Goal: Task Accomplishment & Management: Use online tool/utility

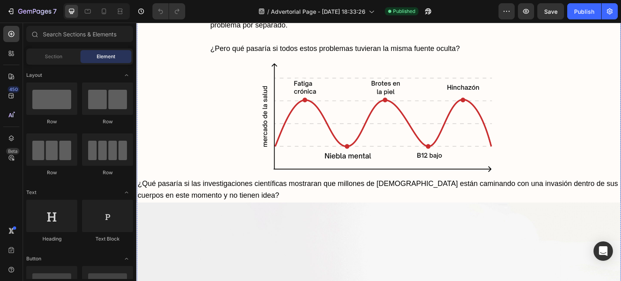
scroll to position [971, 0]
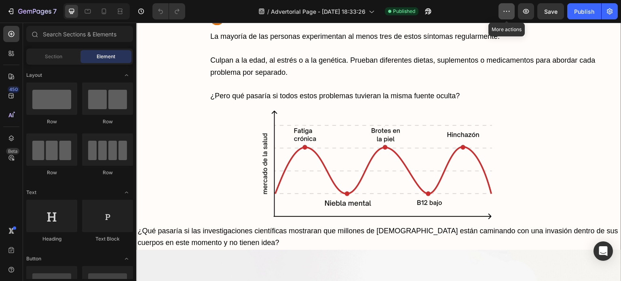
click at [510, 15] on icon "button" at bounding box center [507, 11] width 8 height 8
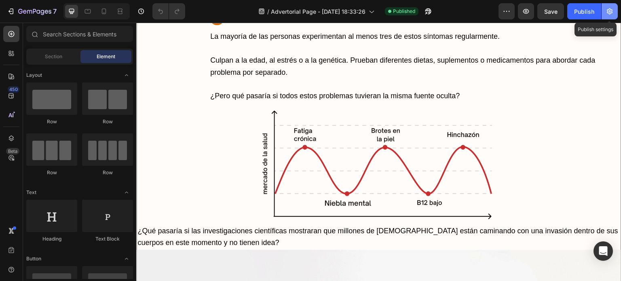
click at [611, 11] on icon "button" at bounding box center [610, 12] width 2 height 2
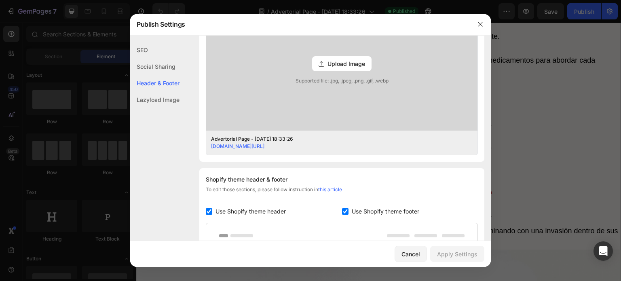
scroll to position [364, 0]
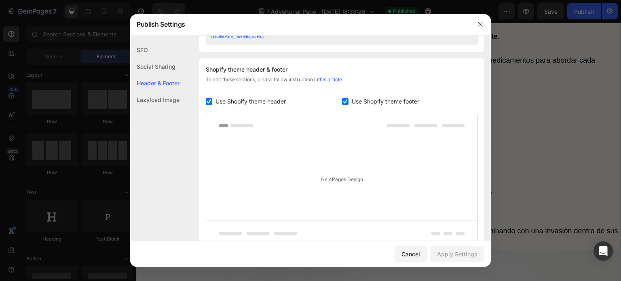
click at [168, 102] on div "Lazyload Image" at bounding box center [154, 99] width 49 height 17
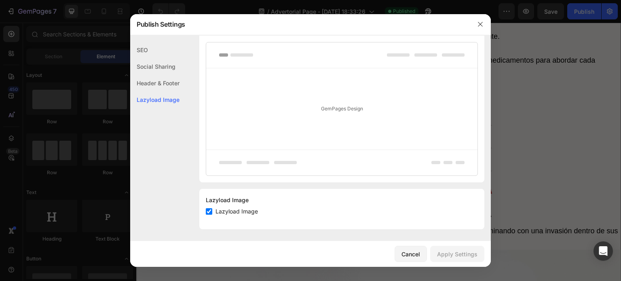
scroll to position [435, 0]
click at [157, 68] on div "Social Sharing" at bounding box center [154, 66] width 49 height 17
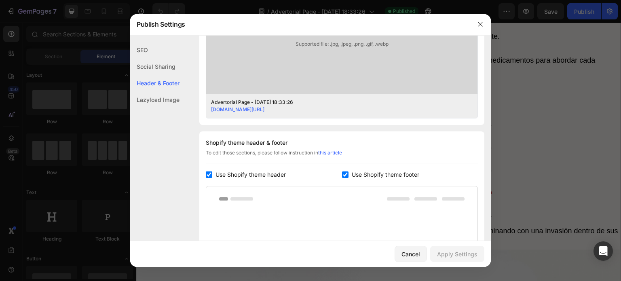
scroll to position [291, 0]
click at [400, 123] on div "Social Sharing Image Preview (Recommended size: 1200 x 630 px) Upload Image Sup…" at bounding box center [341, 31] width 285 height 188
click at [343, 172] on input "checkbox" at bounding box center [345, 174] width 6 height 6
checkbox input "false"
click at [210, 174] on input "checkbox" at bounding box center [209, 174] width 6 height 6
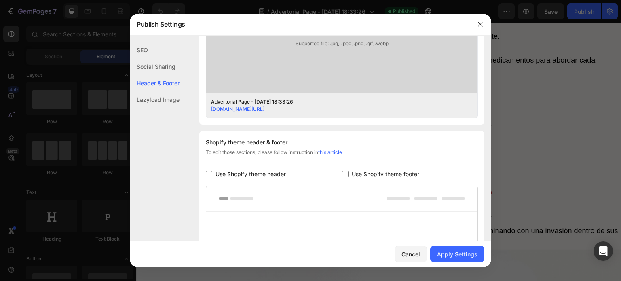
checkbox input "false"
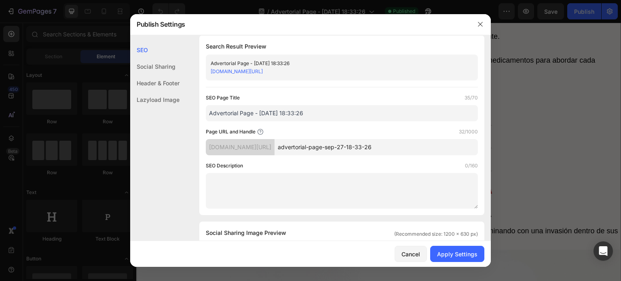
scroll to position [0, 0]
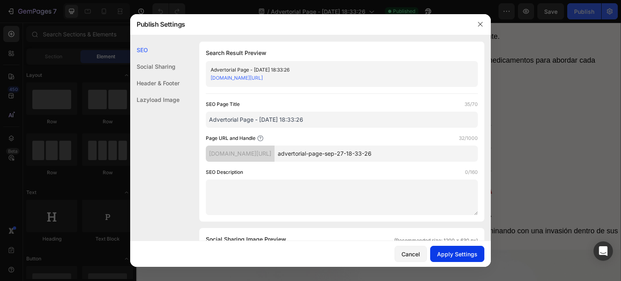
click at [467, 254] on div "Apply Settings" at bounding box center [457, 254] width 40 height 8
click at [148, 82] on div "Header & Footer" at bounding box center [154, 83] width 49 height 17
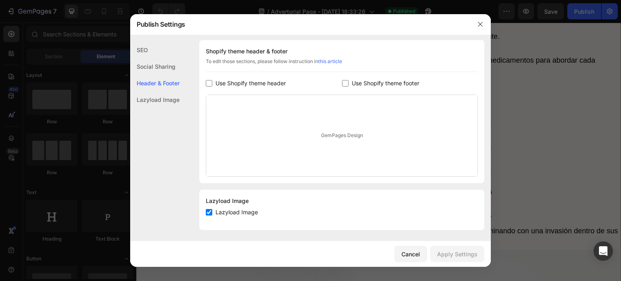
scroll to position [383, 0]
click at [159, 98] on div "Lazyload Image" at bounding box center [154, 99] width 49 height 17
click at [151, 63] on div "Social Sharing" at bounding box center [154, 66] width 49 height 17
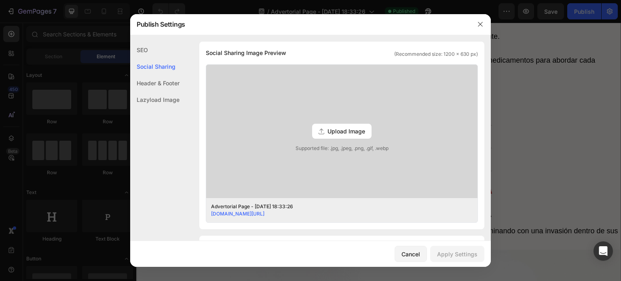
scroll to position [184, 0]
click at [149, 51] on div "SEO" at bounding box center [154, 50] width 49 height 17
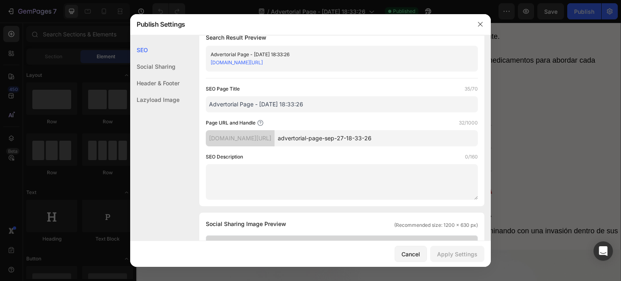
scroll to position [0, 0]
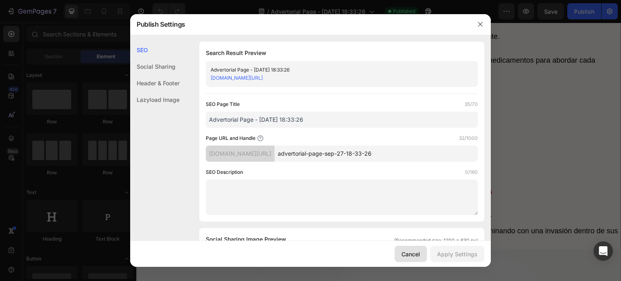
click at [420, 254] on div "Cancel" at bounding box center [411, 254] width 19 height 8
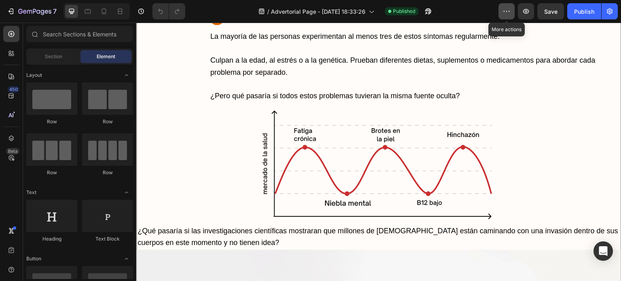
click at [502, 11] on button "button" at bounding box center [507, 11] width 16 height 16
click at [13, 53] on icon at bounding box center [11, 53] width 8 height 8
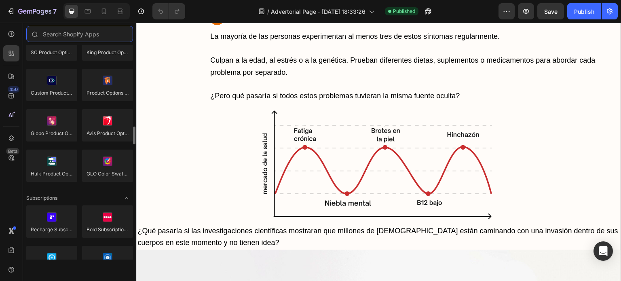
scroll to position [1254, 0]
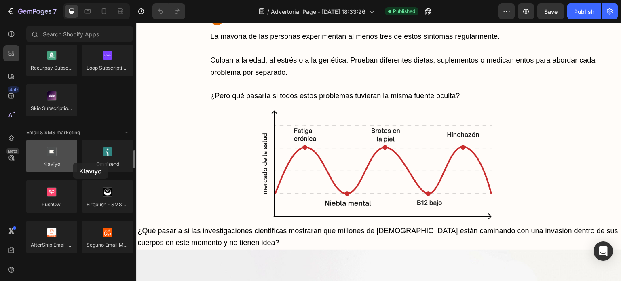
click at [73, 163] on div at bounding box center [51, 156] width 51 height 32
click at [40, 144] on div at bounding box center [51, 156] width 51 height 32
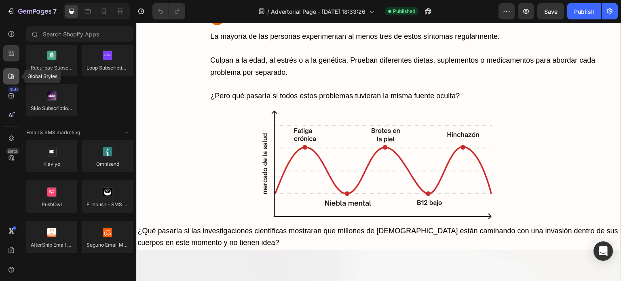
click at [11, 75] on icon at bounding box center [11, 77] width 6 height 6
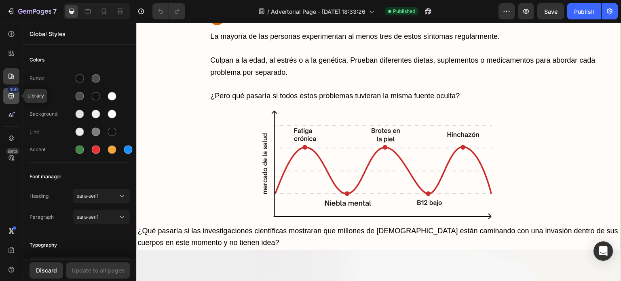
click at [12, 97] on icon at bounding box center [10, 95] width 5 height 5
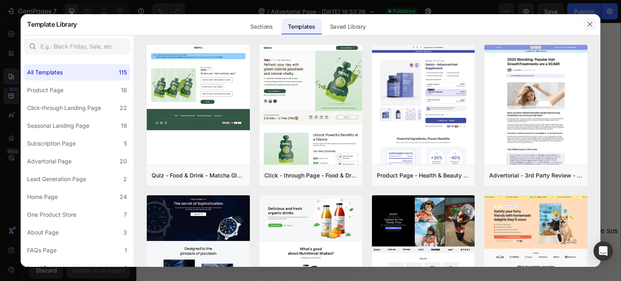
click at [591, 23] on icon "button" at bounding box center [590, 24] width 4 height 4
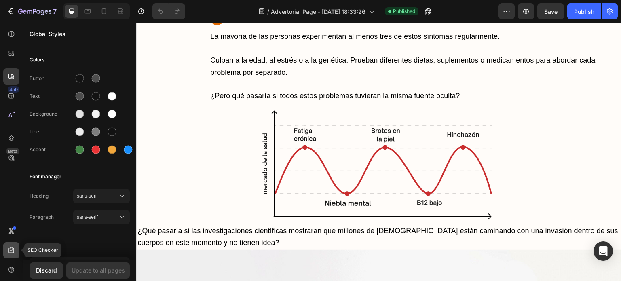
click at [13, 245] on div at bounding box center [11, 250] width 16 height 16
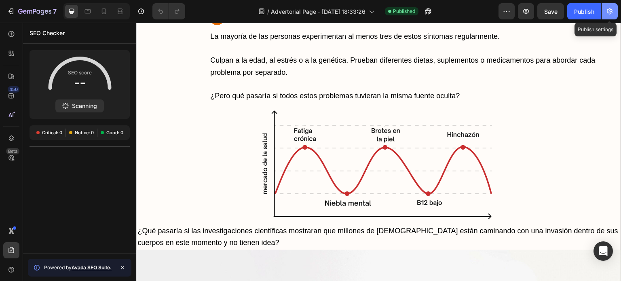
click at [605, 8] on button "button" at bounding box center [610, 11] width 16 height 16
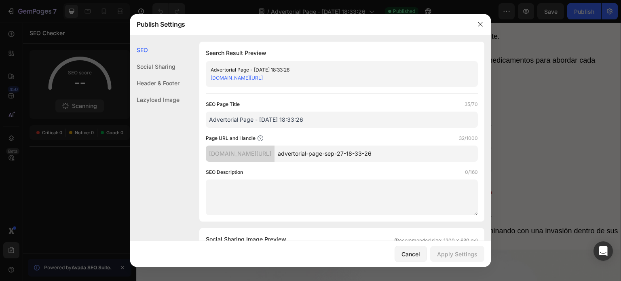
click at [159, 66] on div "Social Sharing" at bounding box center [154, 66] width 49 height 17
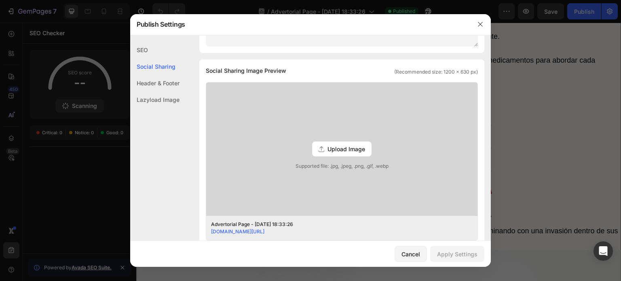
scroll to position [184, 0]
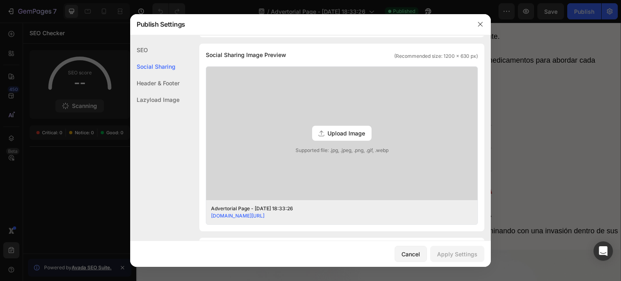
click at [161, 76] on div "Header & Footer" at bounding box center [154, 83] width 49 height 17
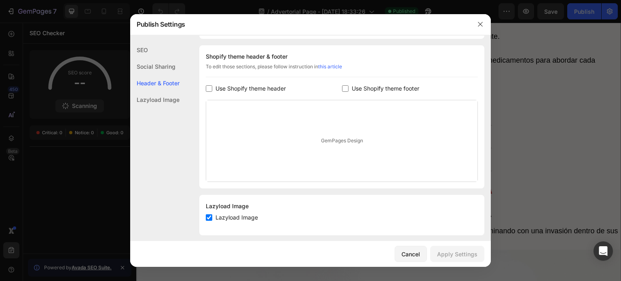
scroll to position [379, 0]
click at [480, 25] on icon "button" at bounding box center [480, 24] width 6 height 6
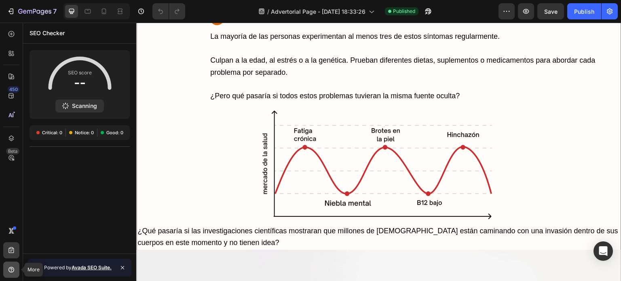
click at [11, 269] on icon at bounding box center [11, 269] width 2 height 2
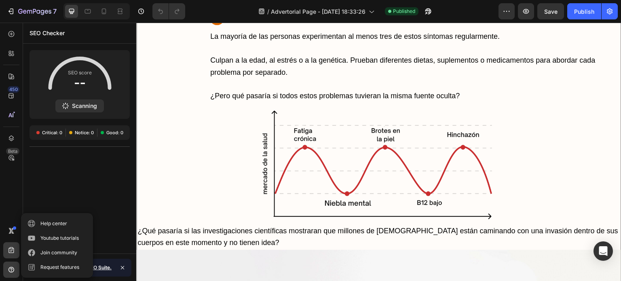
click at [2, 186] on div "450 Beta" at bounding box center [11, 152] width 23 height 258
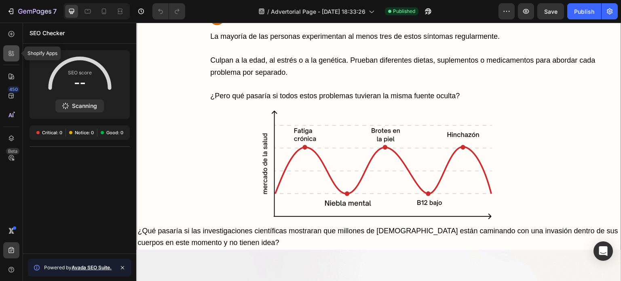
click at [11, 52] on icon at bounding box center [10, 52] width 2 height 2
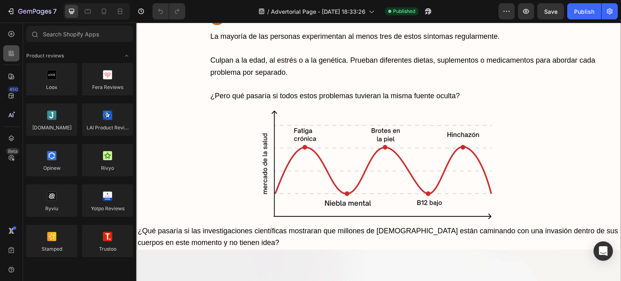
scroll to position [1254, 0]
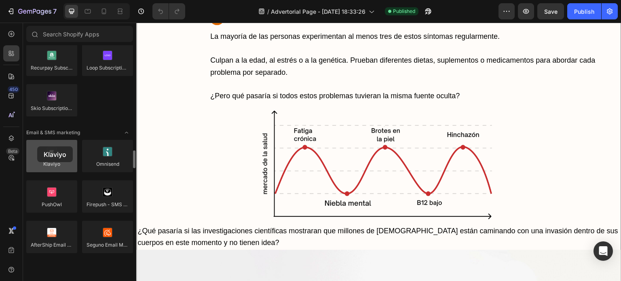
drag, startPoint x: 41, startPoint y: 157, endPoint x: 38, endPoint y: 149, distance: 8.2
click at [38, 149] on div at bounding box center [51, 156] width 51 height 32
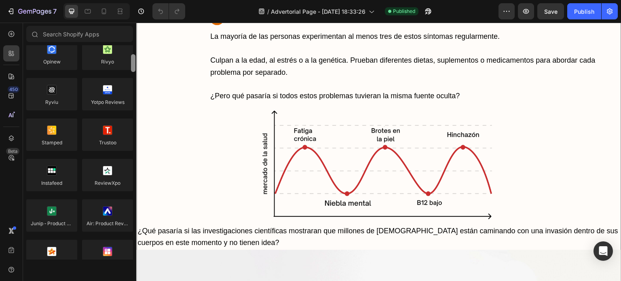
scroll to position [0, 0]
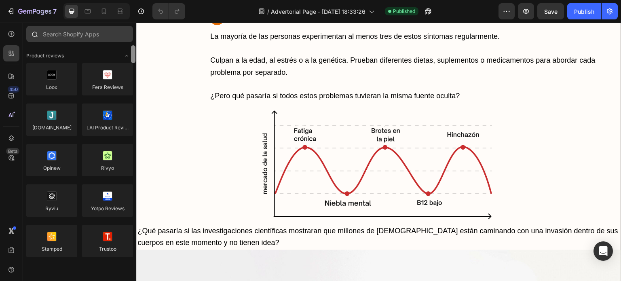
drag, startPoint x: 134, startPoint y: 158, endPoint x: 123, endPoint y: 29, distance: 129.5
click at [123, 29] on div "Sections(18) Elements(83) Hero Section Product Detail Brands Trusted Badges Gua…" at bounding box center [79, 143] width 113 height 234
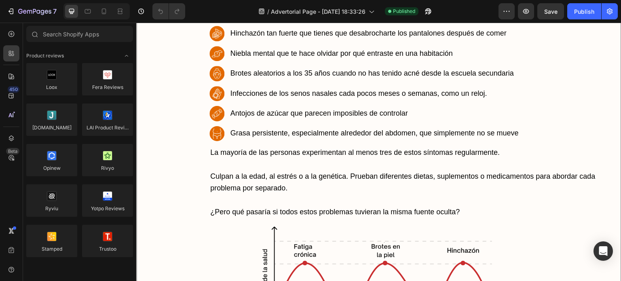
scroll to position [688, 0]
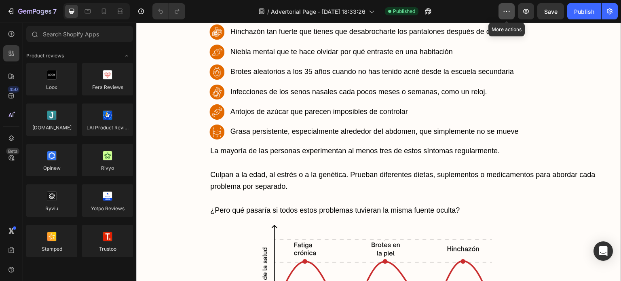
click at [503, 10] on icon "button" at bounding box center [507, 11] width 8 height 8
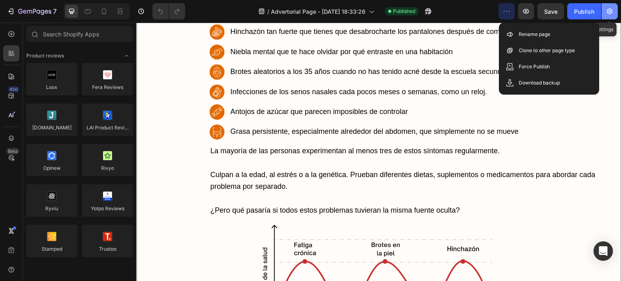
click at [604, 14] on button "button" at bounding box center [610, 11] width 16 height 16
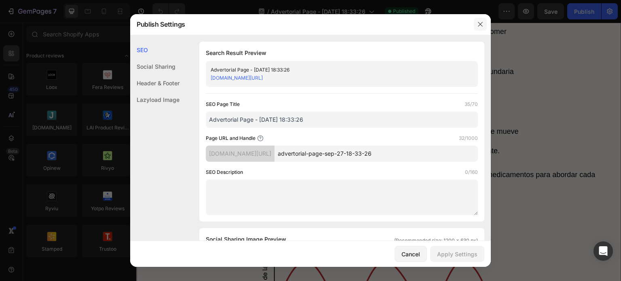
click at [486, 25] on button "button" at bounding box center [480, 24] width 13 height 13
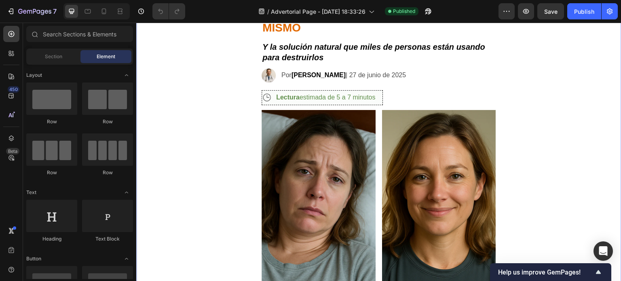
scroll to position [162, 0]
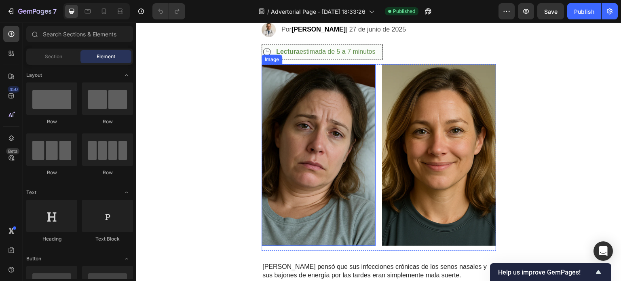
click at [315, 136] on img at bounding box center [319, 155] width 114 height 182
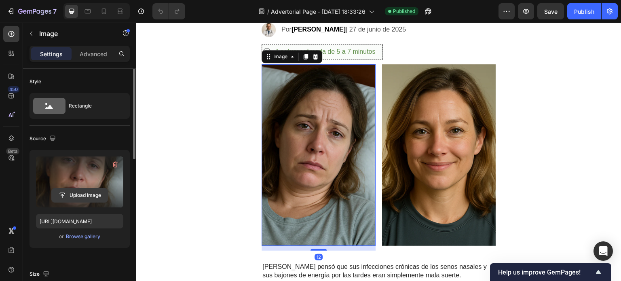
click at [80, 195] on input "file" at bounding box center [80, 195] width 56 height 14
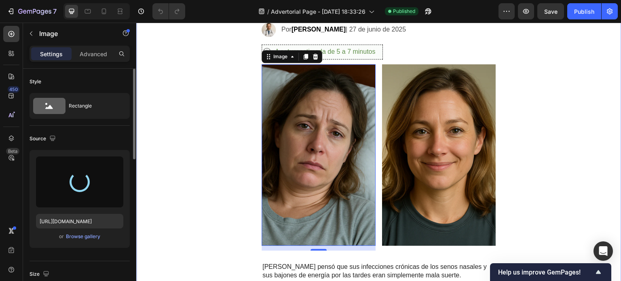
type input "[URL][DOMAIN_NAME]"
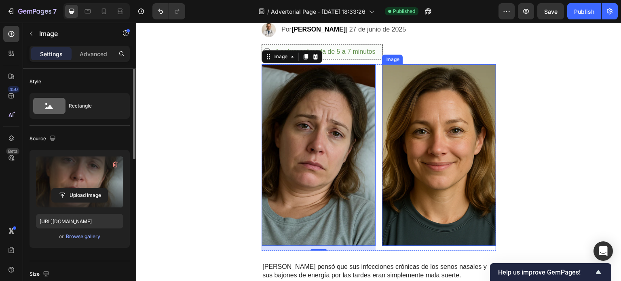
click at [449, 175] on img at bounding box center [439, 155] width 114 height 182
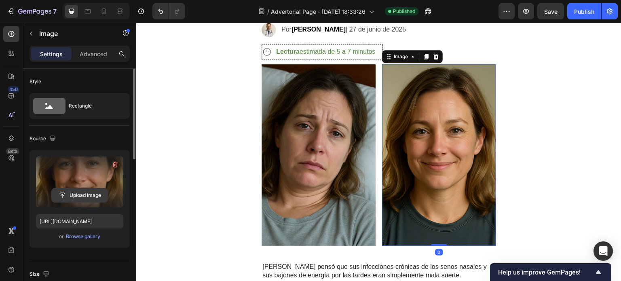
click at [76, 197] on input "file" at bounding box center [80, 195] width 56 height 14
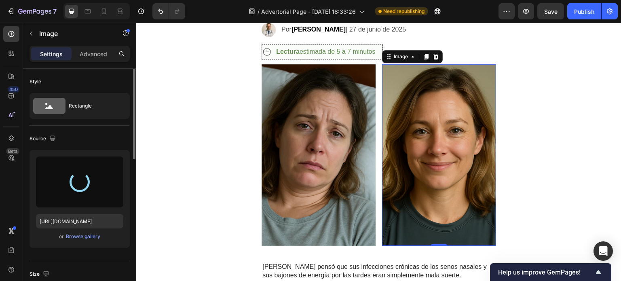
type input "[URL][DOMAIN_NAME]"
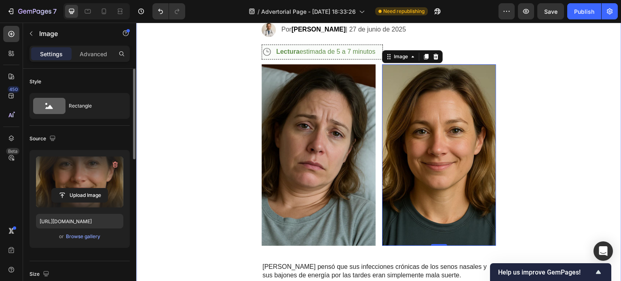
click at [187, 147] on div "DESCUBRE LA SOLUCIÓN - Text Block COMPRA AHORA Button Row Basado en investigaci…" at bounding box center [378, 165] width 485 height 576
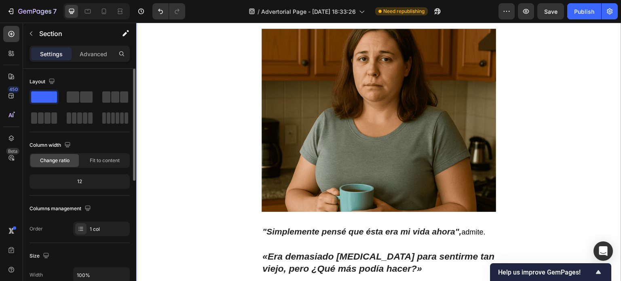
scroll to position [445, 0]
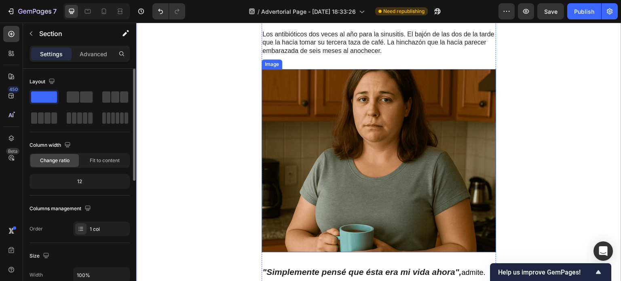
click at [386, 159] on img at bounding box center [379, 160] width 235 height 183
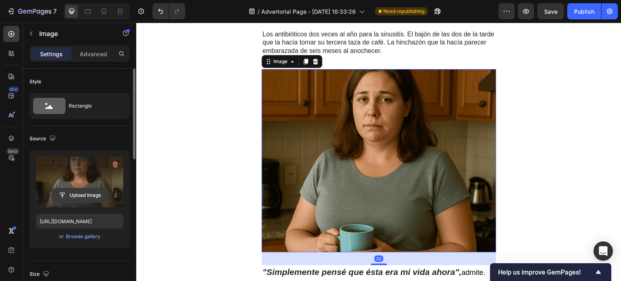
click at [74, 193] on input "file" at bounding box center [80, 195] width 56 height 14
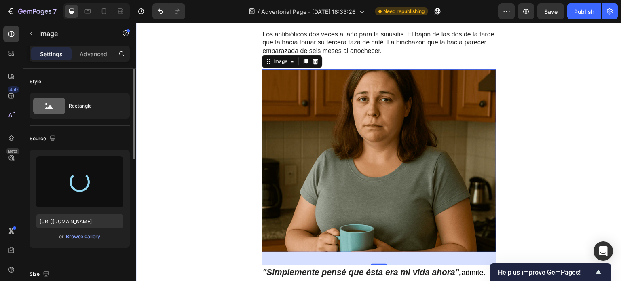
type input "[URL][DOMAIN_NAME]"
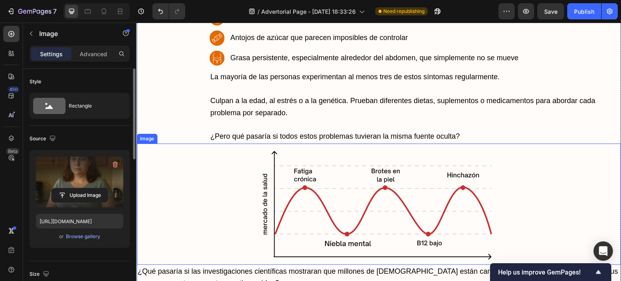
scroll to position [1011, 0]
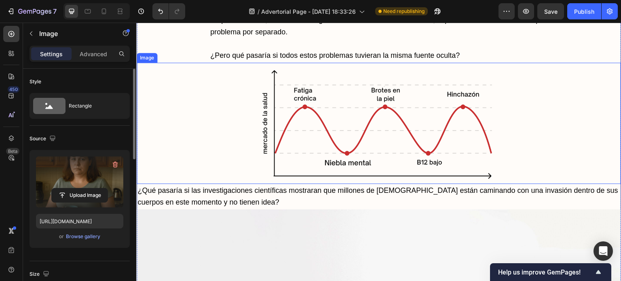
click at [372, 133] on img at bounding box center [379, 123] width 242 height 121
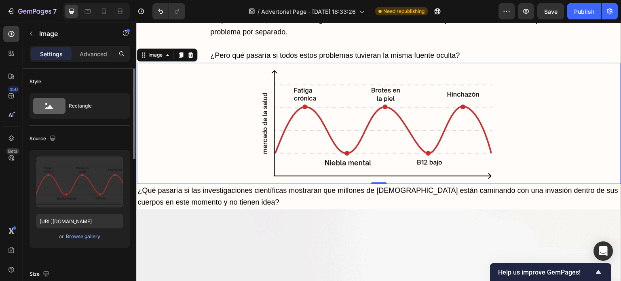
click at [328, 121] on img at bounding box center [379, 123] width 242 height 121
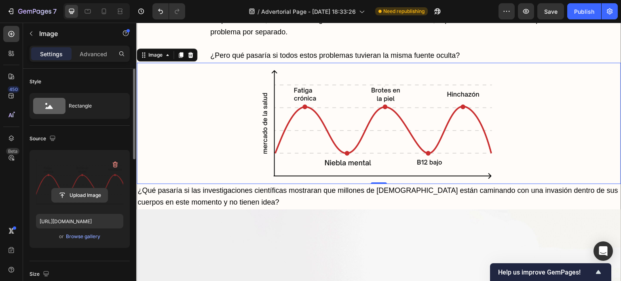
click at [81, 196] on input "file" at bounding box center [80, 195] width 56 height 14
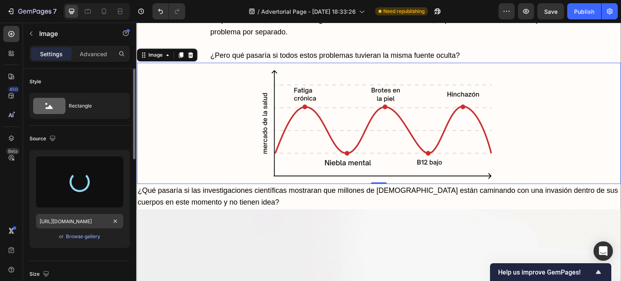
type input "[URL][DOMAIN_NAME]"
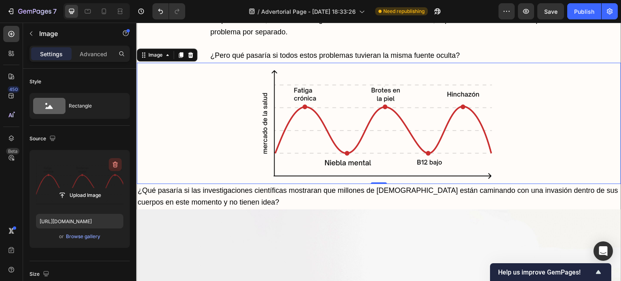
click at [116, 162] on icon "button" at bounding box center [115, 165] width 5 height 6
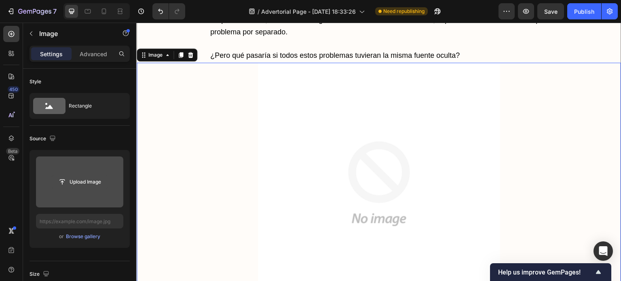
click at [77, 181] on input "file" at bounding box center [80, 182] width 56 height 14
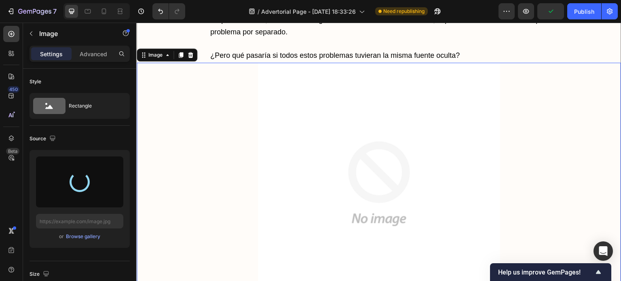
type input "[URL][DOMAIN_NAME]"
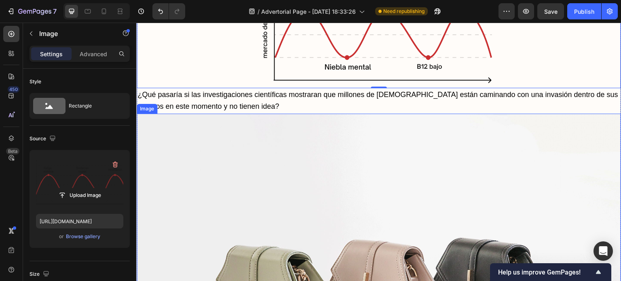
scroll to position [1092, 0]
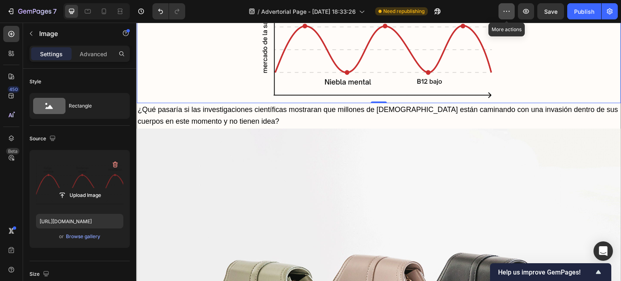
click at [505, 10] on icon "button" at bounding box center [507, 11] width 8 height 8
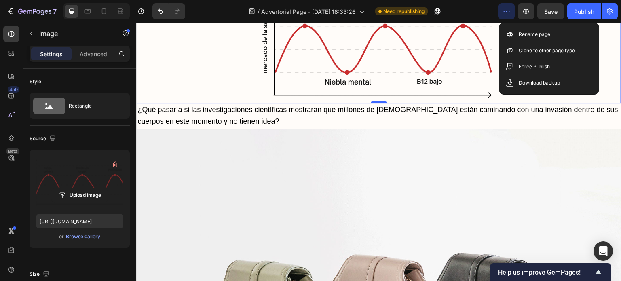
click at [505, 10] on icon "button" at bounding box center [507, 11] width 8 height 8
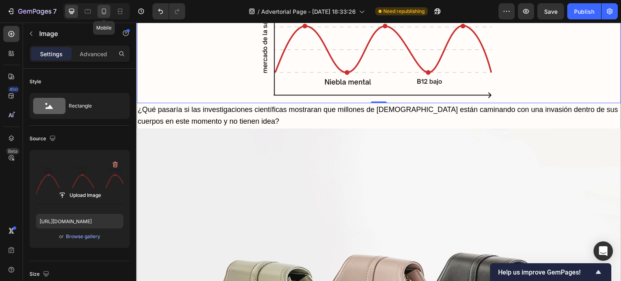
click at [106, 10] on icon at bounding box center [104, 11] width 4 height 6
type input "100"
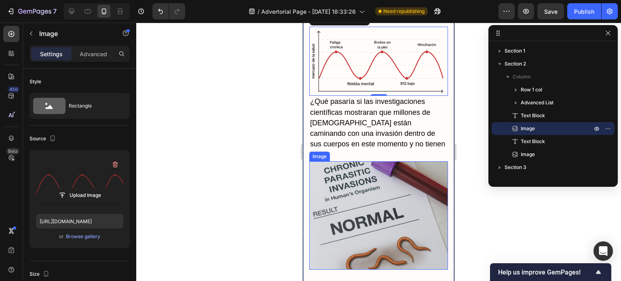
scroll to position [1324, 0]
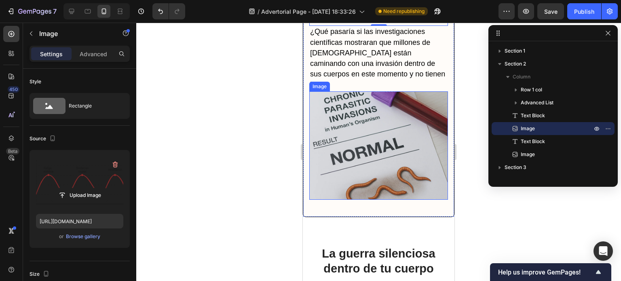
click at [356, 144] on img at bounding box center [378, 145] width 139 height 108
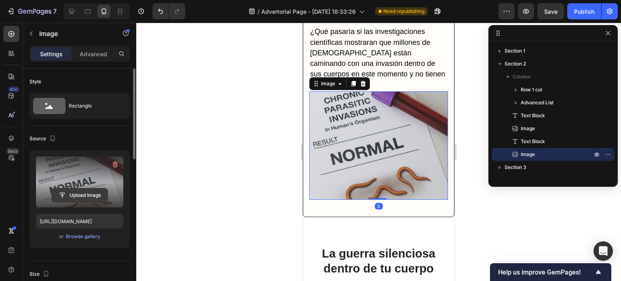
click at [74, 198] on input "file" at bounding box center [80, 195] width 56 height 14
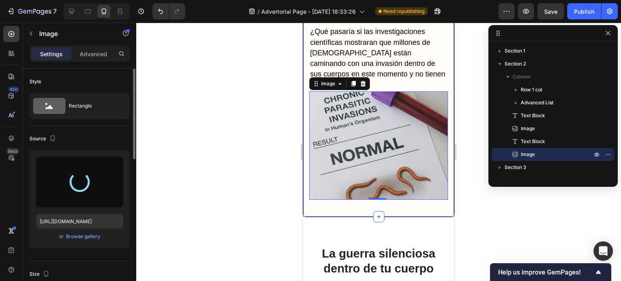
click at [474, 189] on div at bounding box center [378, 152] width 485 height 258
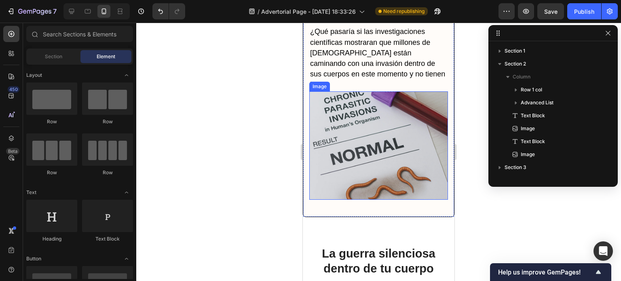
click at [354, 153] on img at bounding box center [378, 145] width 139 height 108
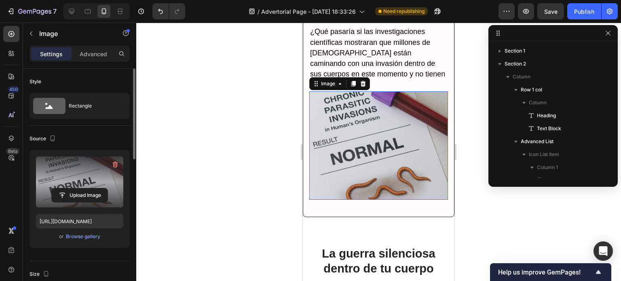
scroll to position [541, 0]
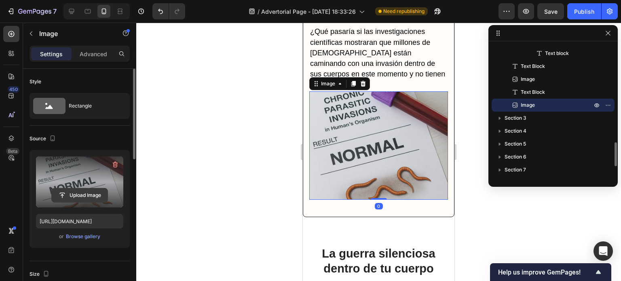
click at [71, 191] on input "file" at bounding box center [80, 195] width 56 height 14
click at [113, 161] on icon "button" at bounding box center [115, 165] width 8 height 8
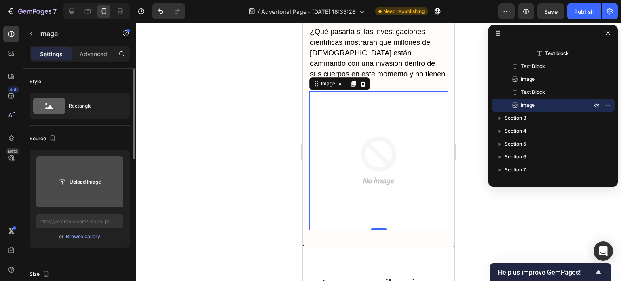
click at [83, 181] on input "file" at bounding box center [80, 182] width 56 height 14
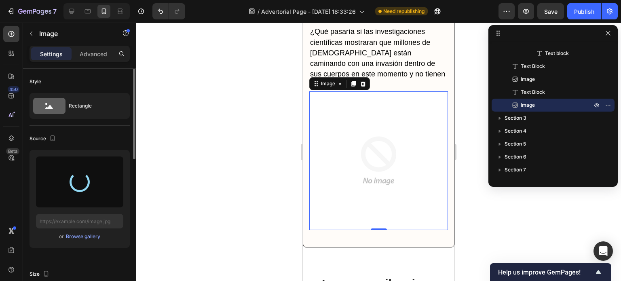
type input "[URL][DOMAIN_NAME]"
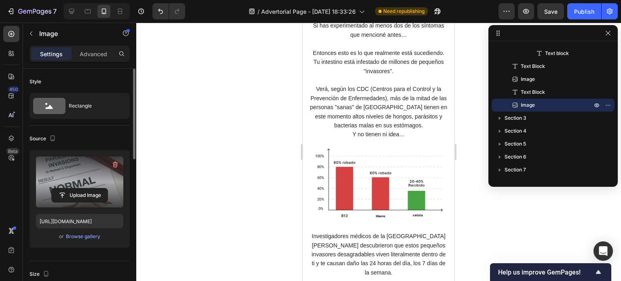
scroll to position [1607, 0]
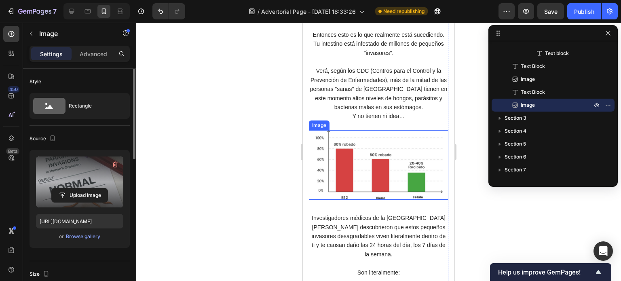
click at [392, 174] on img at bounding box center [379, 165] width 140 height 70
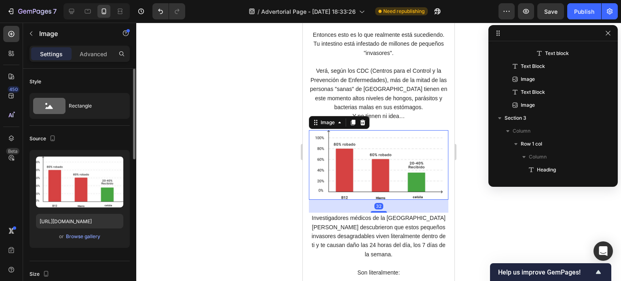
scroll to position [632, 0]
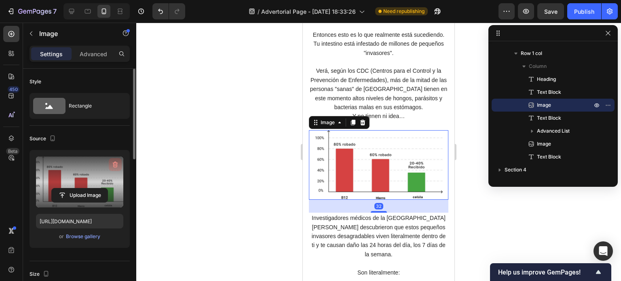
click at [113, 165] on icon "button" at bounding box center [115, 165] width 5 height 6
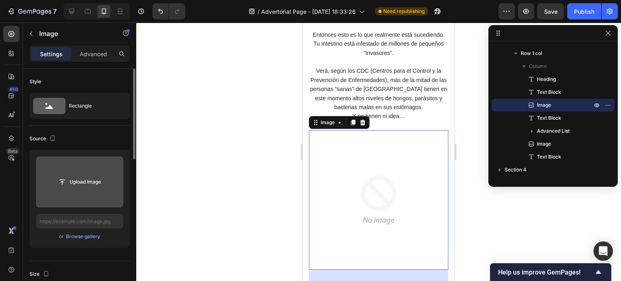
click at [83, 180] on input "file" at bounding box center [80, 182] width 56 height 14
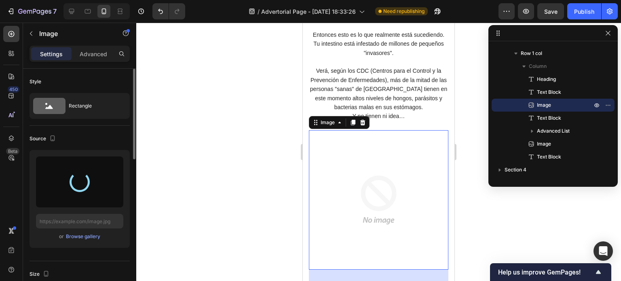
type input "[URL][DOMAIN_NAME]"
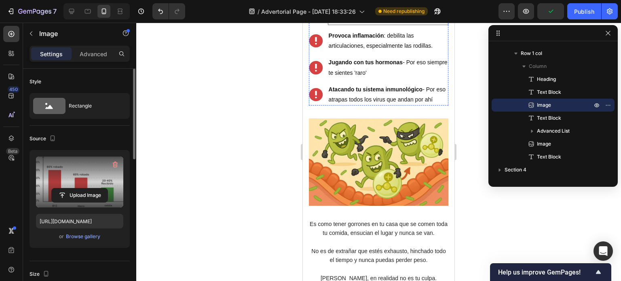
scroll to position [1930, 0]
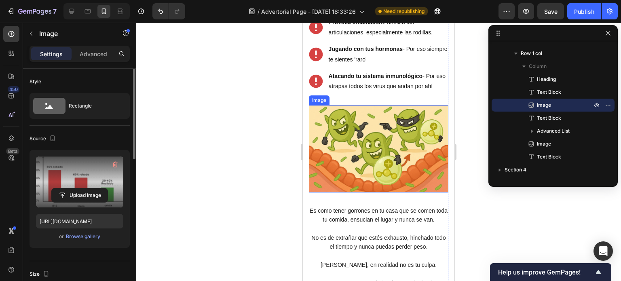
click at [379, 153] on img at bounding box center [379, 148] width 140 height 87
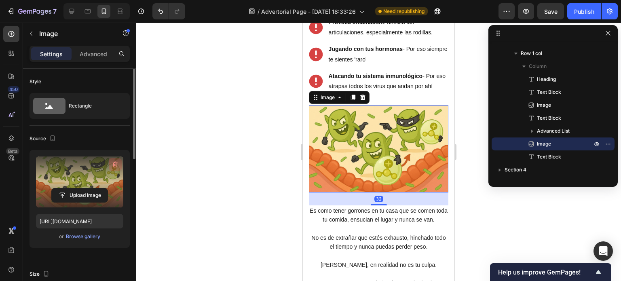
click at [116, 163] on icon "button" at bounding box center [115, 165] width 8 height 8
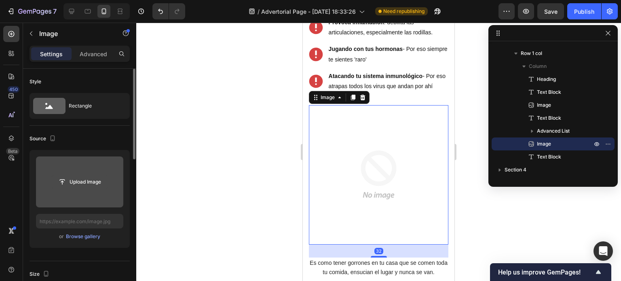
click at [83, 181] on input "file" at bounding box center [80, 182] width 56 height 14
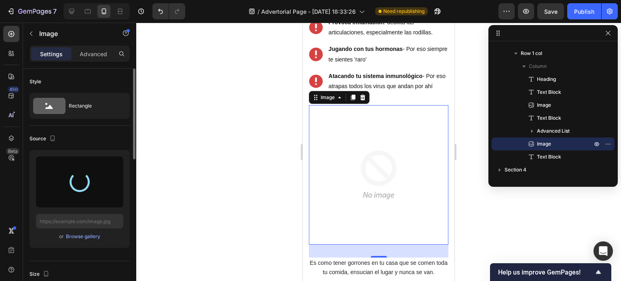
type input "[URL][DOMAIN_NAME]"
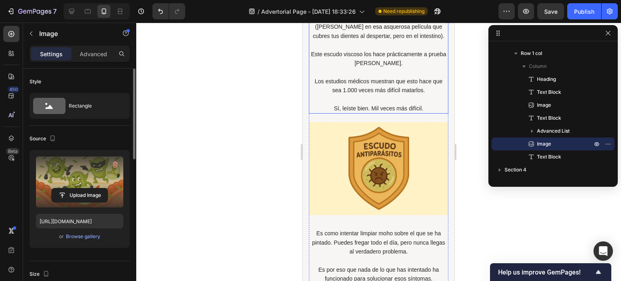
scroll to position [2416, 0]
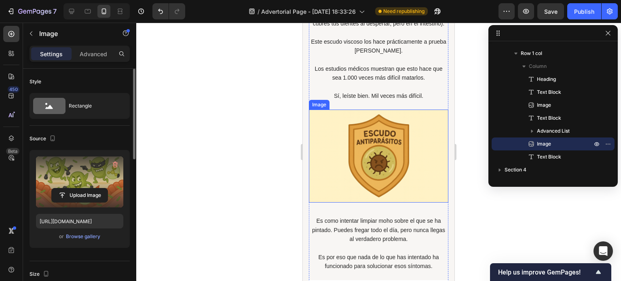
click at [367, 148] on img at bounding box center [379, 156] width 140 height 93
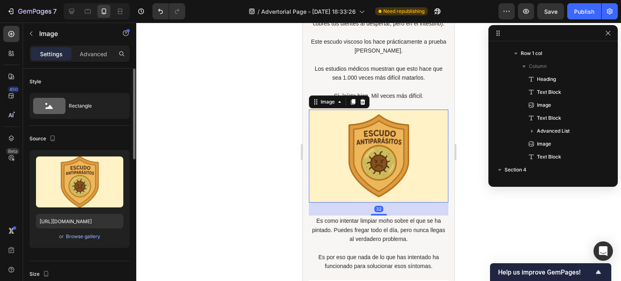
scroll to position [774, 0]
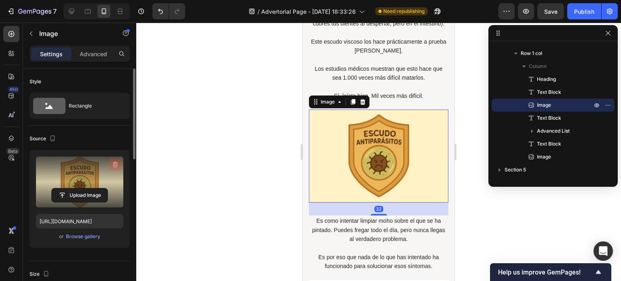
click at [114, 165] on icon "button" at bounding box center [114, 165] width 1 height 2
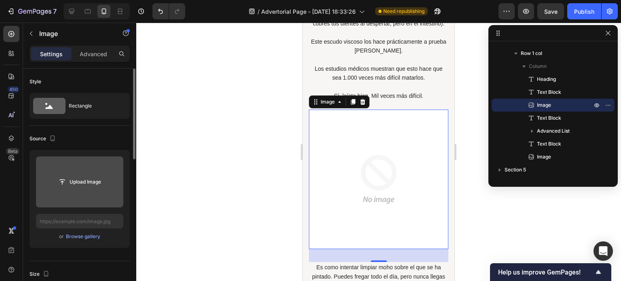
click at [77, 183] on input "file" at bounding box center [80, 182] width 56 height 14
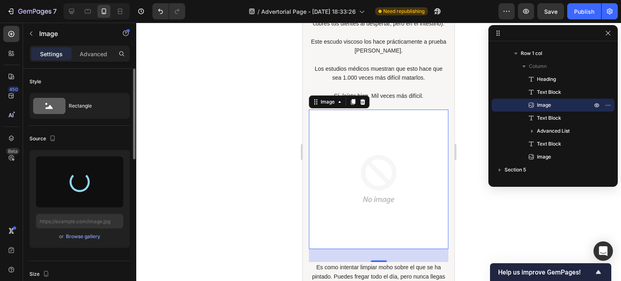
type input "[URL][DOMAIN_NAME]"
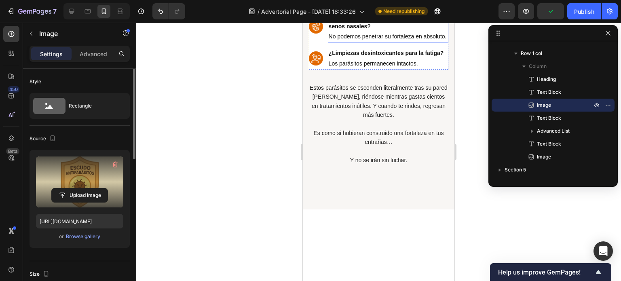
scroll to position [2780, 0]
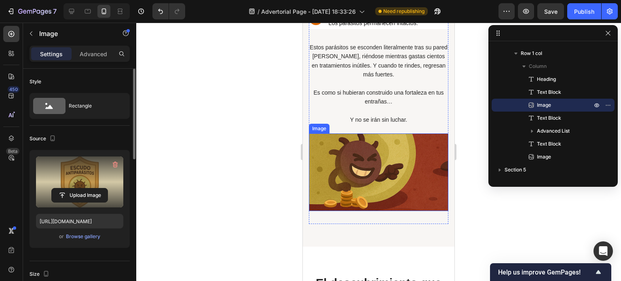
click at [386, 188] on img at bounding box center [379, 172] width 140 height 78
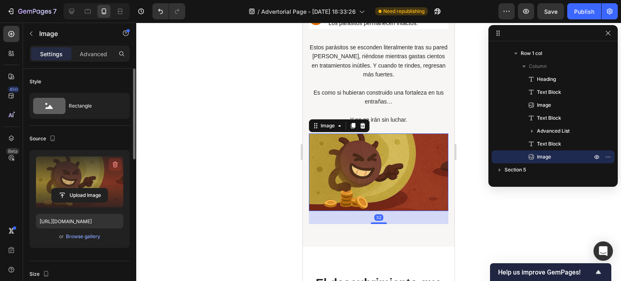
click at [115, 166] on icon "button" at bounding box center [115, 165] width 8 height 8
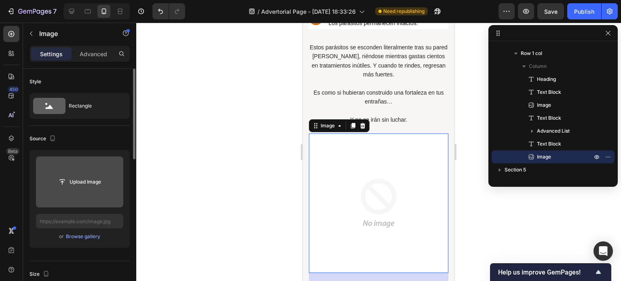
click at [79, 182] on input "file" at bounding box center [80, 182] width 56 height 14
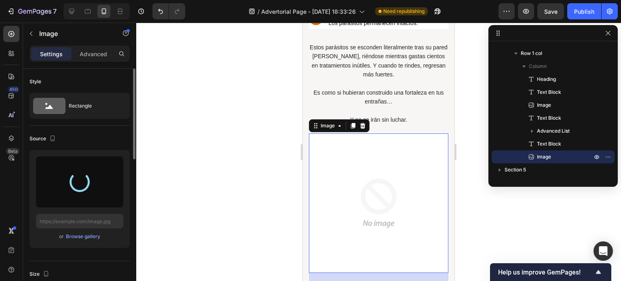
type input "[URL][DOMAIN_NAME]"
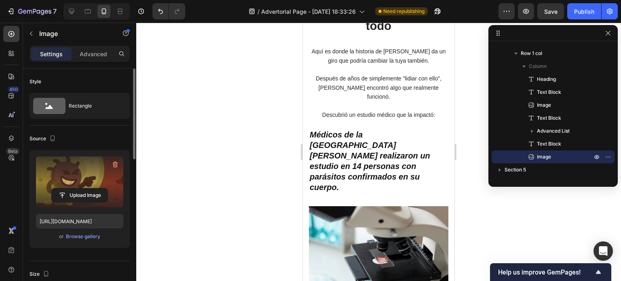
scroll to position [3103, 0]
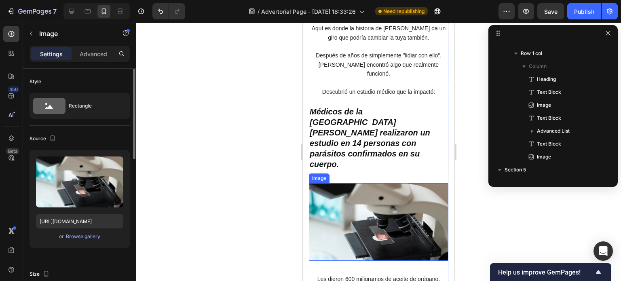
click at [373, 183] on img at bounding box center [379, 222] width 140 height 78
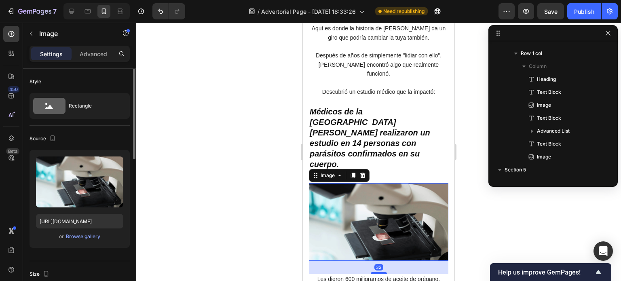
scroll to position [929, 0]
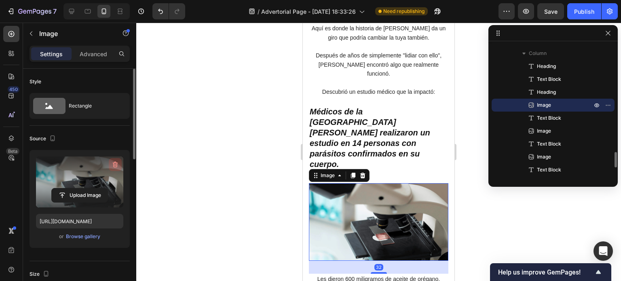
click at [116, 162] on icon "button" at bounding box center [115, 165] width 5 height 6
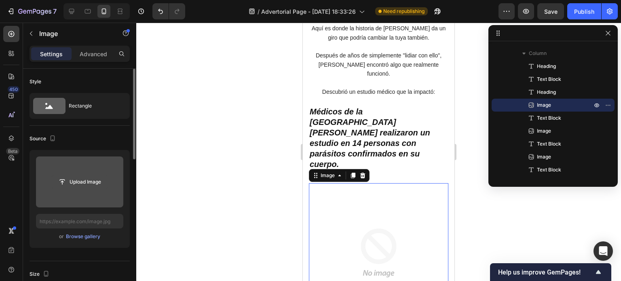
click at [86, 182] on input "file" at bounding box center [80, 182] width 56 height 14
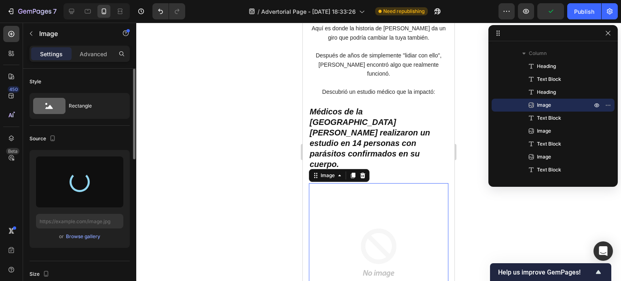
type input "[URL][DOMAIN_NAME]"
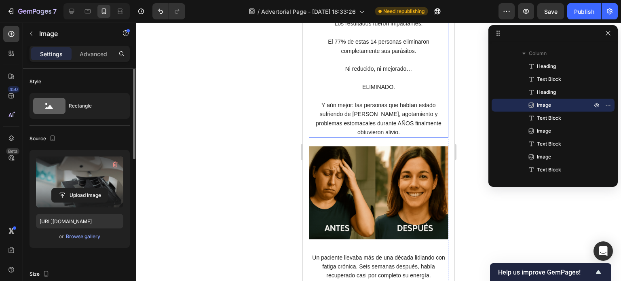
scroll to position [3386, 0]
click at [355, 151] on img at bounding box center [379, 192] width 140 height 93
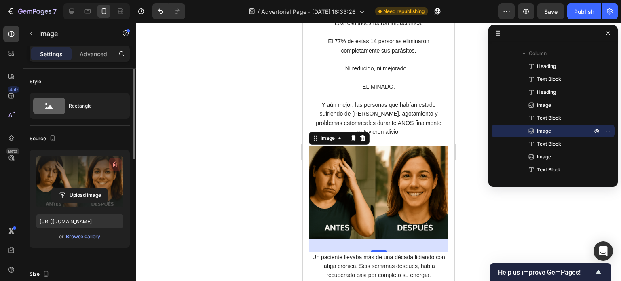
click at [114, 165] on icon "button" at bounding box center [115, 165] width 8 height 8
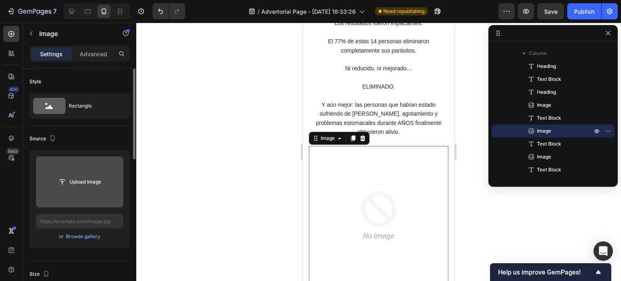
click at [84, 181] on input "file" at bounding box center [80, 182] width 56 height 14
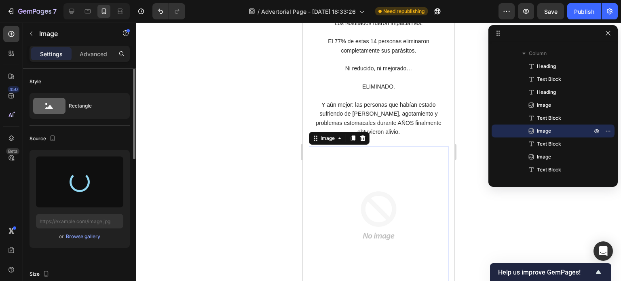
type input "[URL][DOMAIN_NAME]"
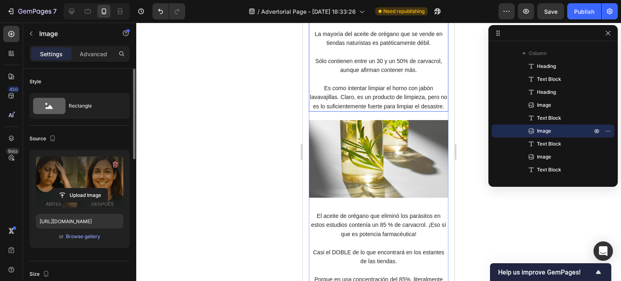
scroll to position [3791, 0]
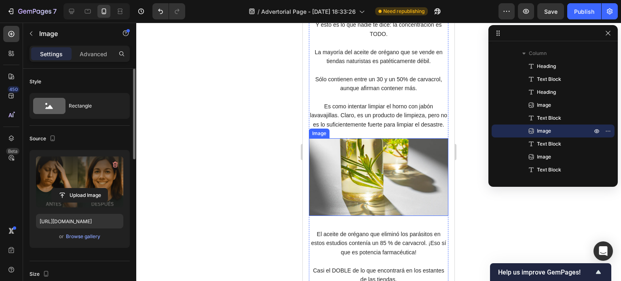
click at [351, 138] on img at bounding box center [379, 177] width 140 height 78
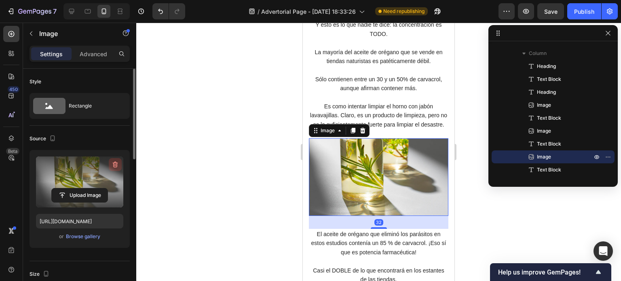
click at [116, 162] on icon "button" at bounding box center [115, 165] width 8 height 8
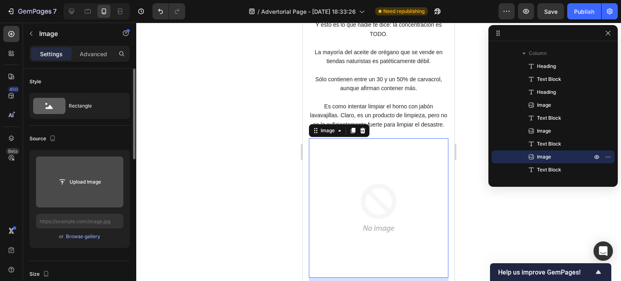
click at [76, 179] on input "file" at bounding box center [80, 182] width 56 height 14
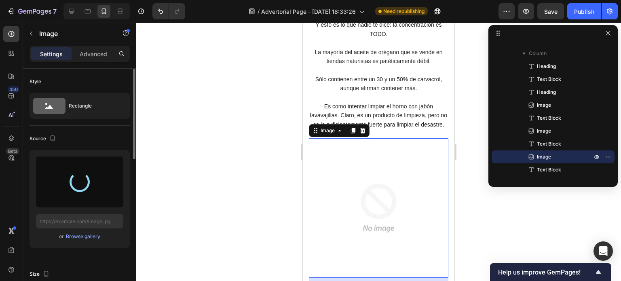
type input "[URL][DOMAIN_NAME]"
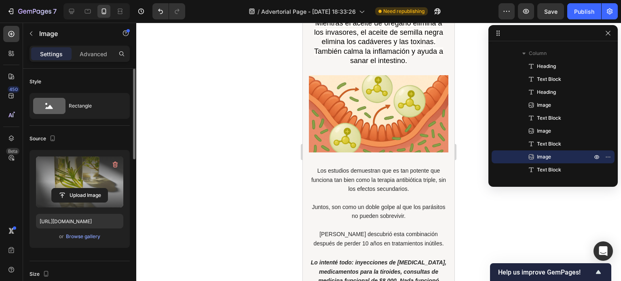
scroll to position [4496, 0]
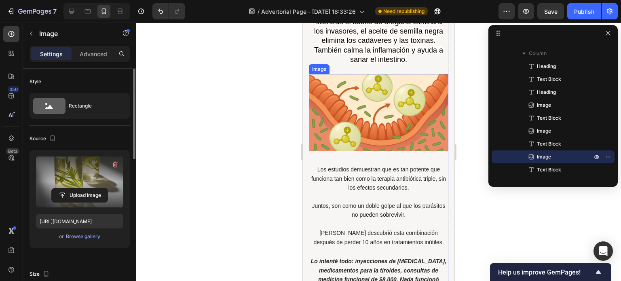
click at [345, 110] on img at bounding box center [379, 113] width 140 height 78
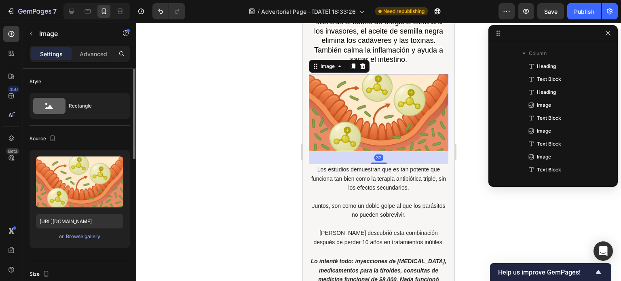
scroll to position [1136, 0]
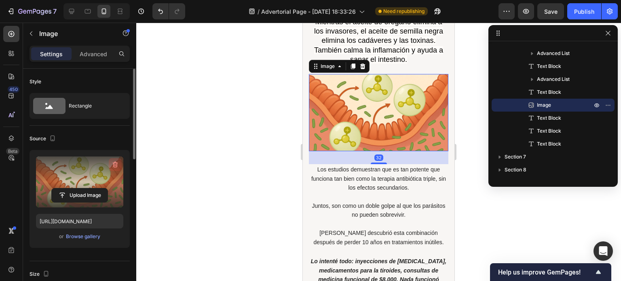
click at [114, 163] on icon "button" at bounding box center [115, 165] width 8 height 8
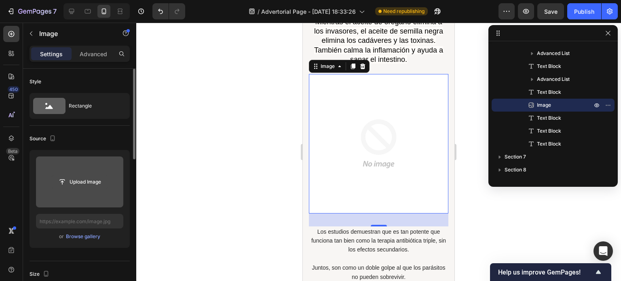
click at [95, 179] on input "file" at bounding box center [80, 182] width 56 height 14
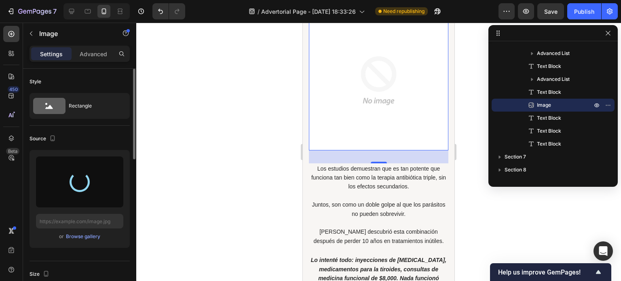
scroll to position [4559, 0]
type input "[URL][DOMAIN_NAME]"
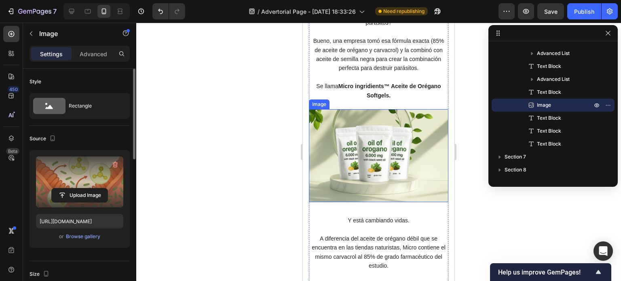
scroll to position [5000, 0]
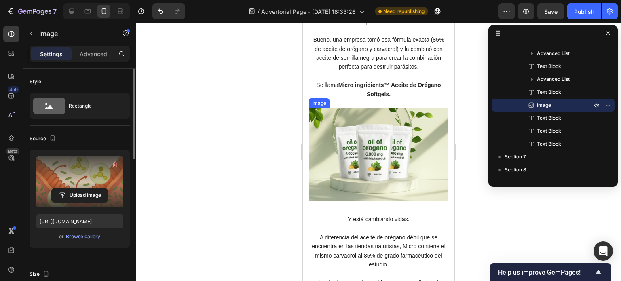
click at [361, 166] on img at bounding box center [379, 154] width 140 height 93
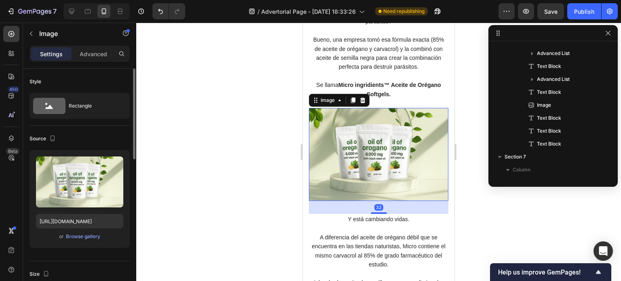
scroll to position [1266, 0]
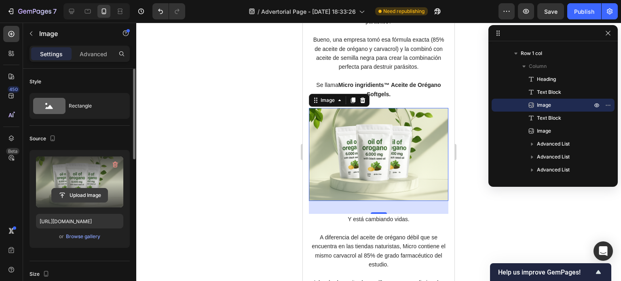
click at [88, 195] on input "file" at bounding box center [80, 195] width 56 height 14
click at [113, 163] on icon "button" at bounding box center [115, 165] width 5 height 6
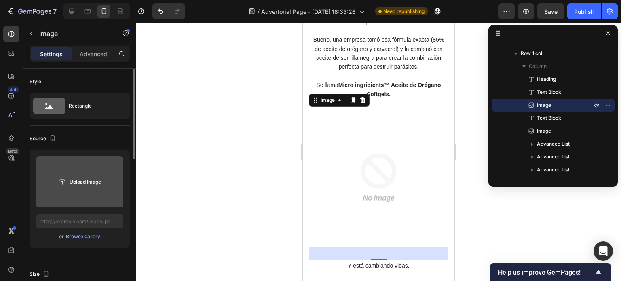
click at [83, 179] on input "file" at bounding box center [80, 182] width 56 height 14
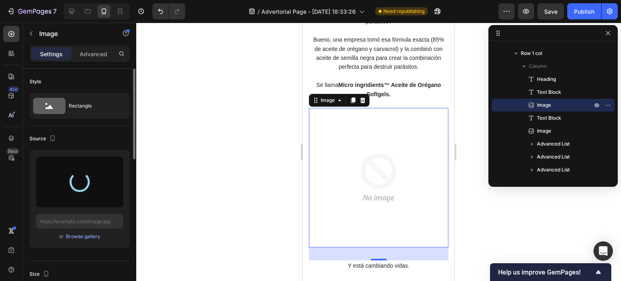
type input "[URL][DOMAIN_NAME]"
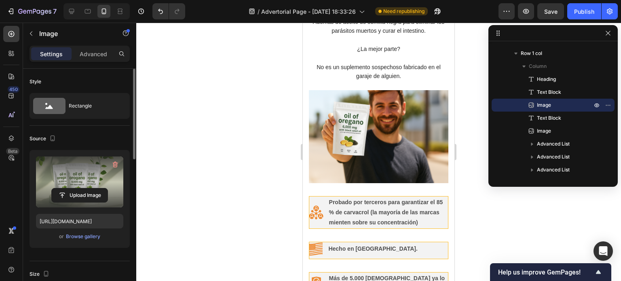
scroll to position [5261, 0]
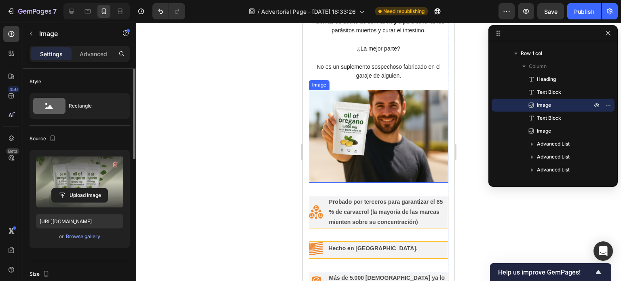
click at [354, 142] on img at bounding box center [379, 136] width 140 height 93
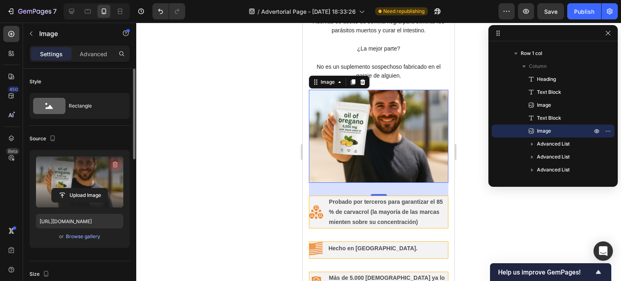
click at [113, 161] on icon "button" at bounding box center [115, 165] width 8 height 8
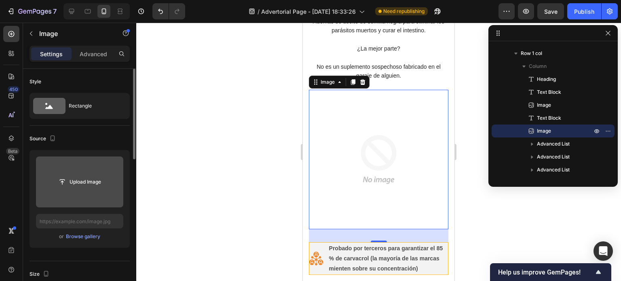
click at [81, 179] on input "file" at bounding box center [80, 182] width 56 height 14
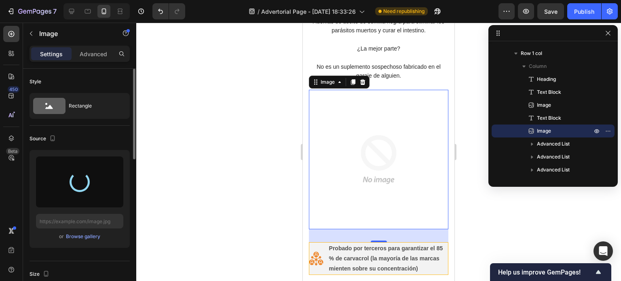
type input "[URL][DOMAIN_NAME]"
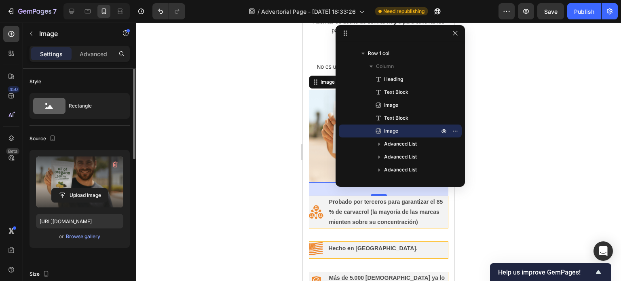
click at [273, 144] on div at bounding box center [378, 152] width 485 height 258
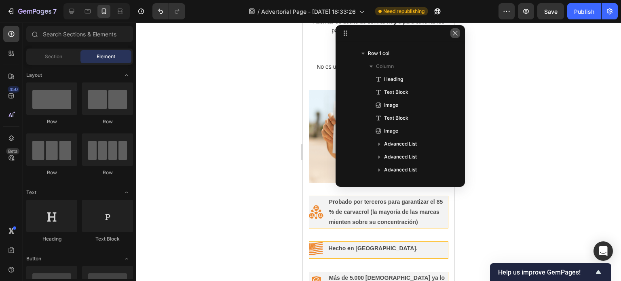
click at [460, 35] on button "button" at bounding box center [456, 33] width 10 height 10
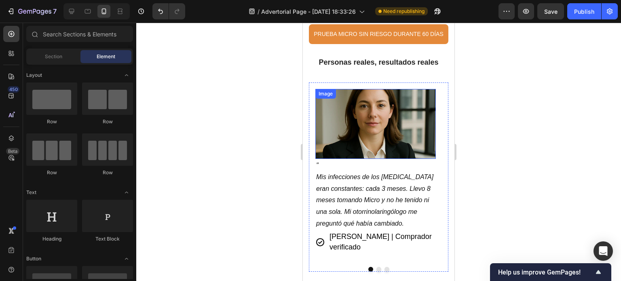
scroll to position [5545, 0]
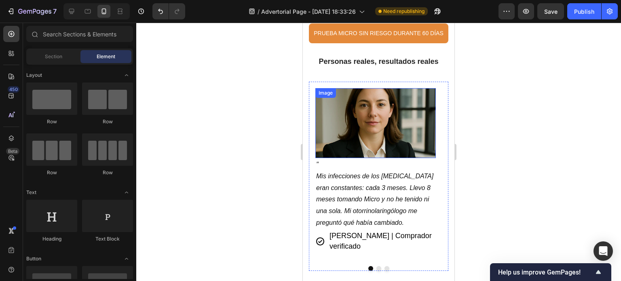
click at [378, 122] on img at bounding box center [375, 123] width 121 height 70
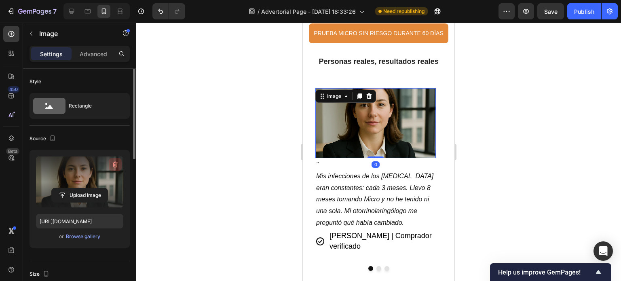
click at [112, 165] on icon "button" at bounding box center [115, 165] width 8 height 8
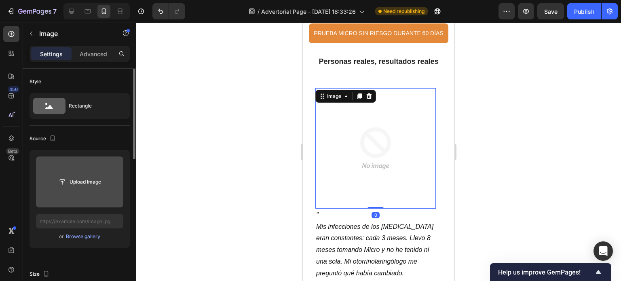
click at [87, 181] on input "file" at bounding box center [80, 182] width 56 height 14
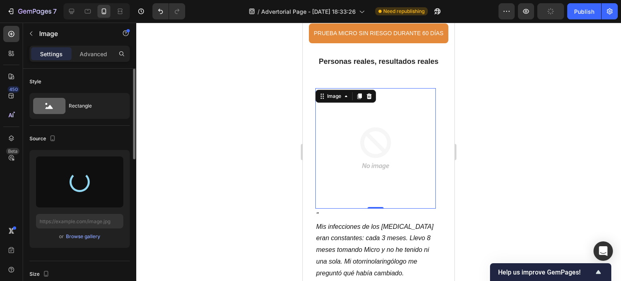
type input "[URL][DOMAIN_NAME]"
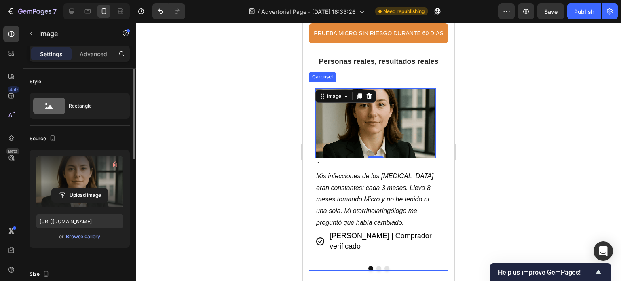
click at [377, 271] on button "Dot" at bounding box center [379, 268] width 5 height 5
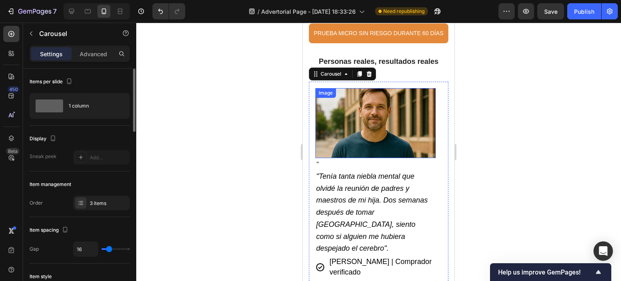
click at [372, 120] on img at bounding box center [375, 123] width 121 height 70
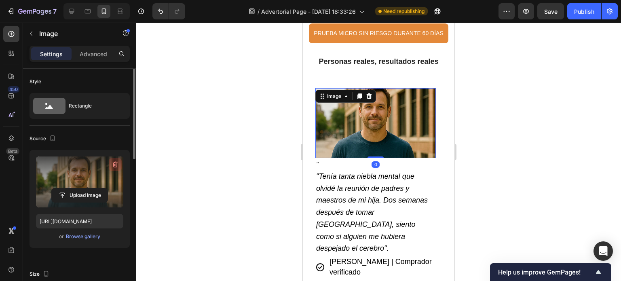
click at [118, 165] on icon "button" at bounding box center [115, 165] width 8 height 8
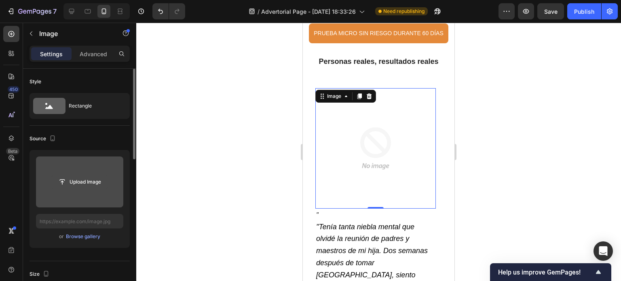
click at [84, 184] on input "file" at bounding box center [80, 182] width 56 height 14
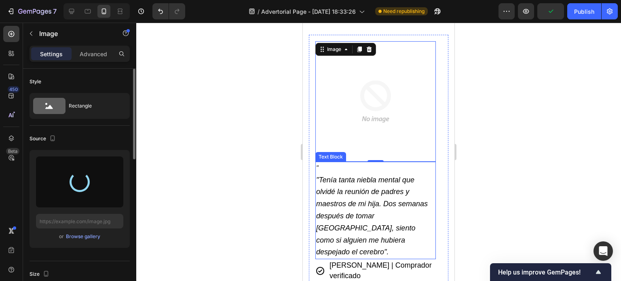
scroll to position [5600, 0]
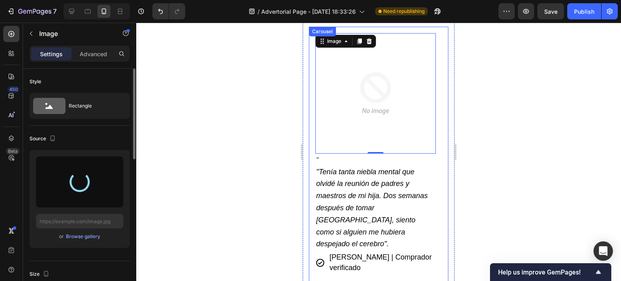
type input "[URL][DOMAIN_NAME]"
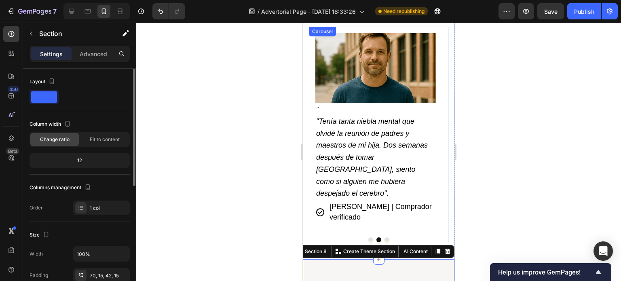
click at [385, 237] on button "Dot" at bounding box center [387, 239] width 5 height 5
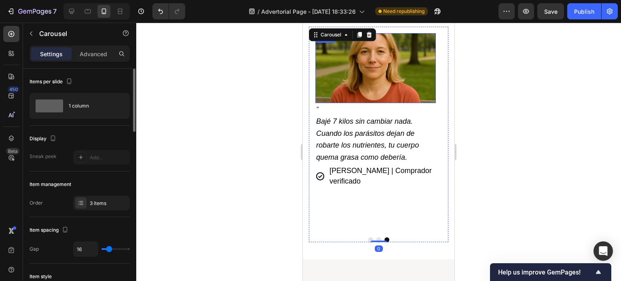
scroll to position [5565, 0]
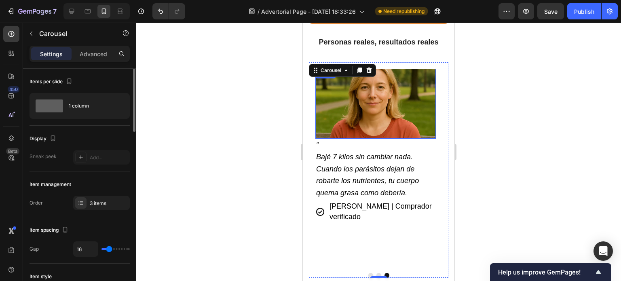
click at [374, 89] on img at bounding box center [375, 104] width 121 height 70
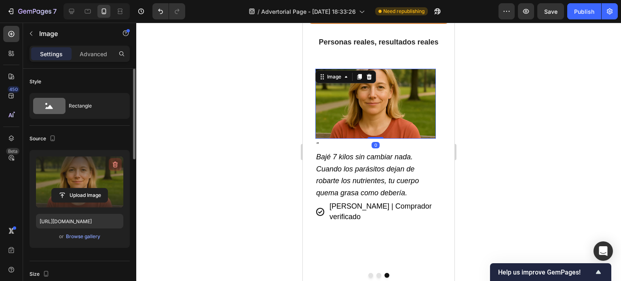
click at [115, 164] on icon "button" at bounding box center [115, 165] width 8 height 8
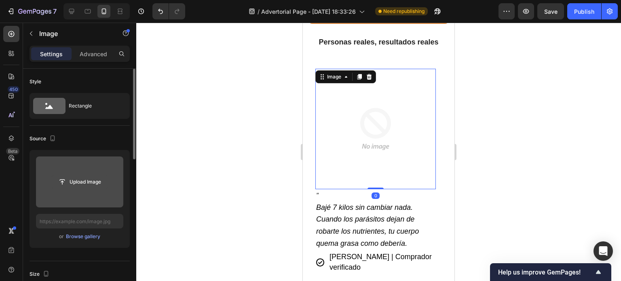
click at [77, 183] on input "file" at bounding box center [80, 182] width 56 height 14
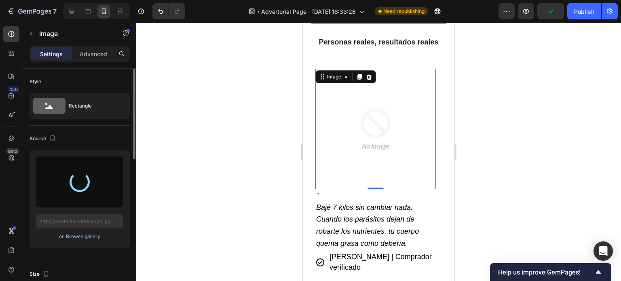
type input "[URL][DOMAIN_NAME]"
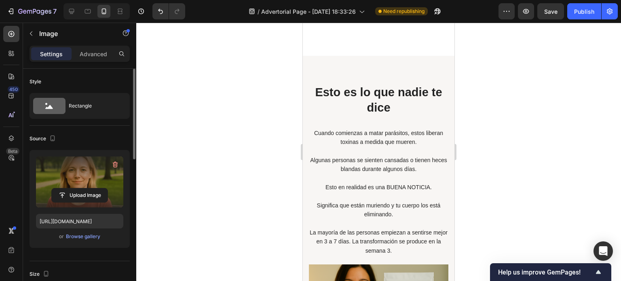
scroll to position [5918, 0]
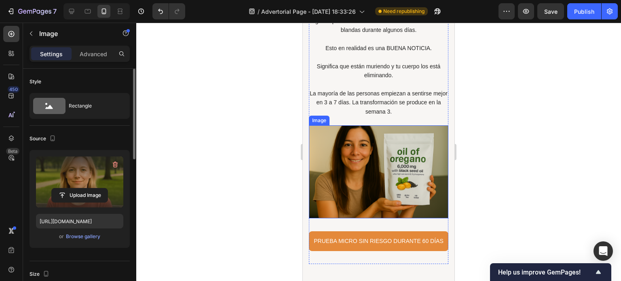
click at [374, 161] on img at bounding box center [379, 171] width 140 height 93
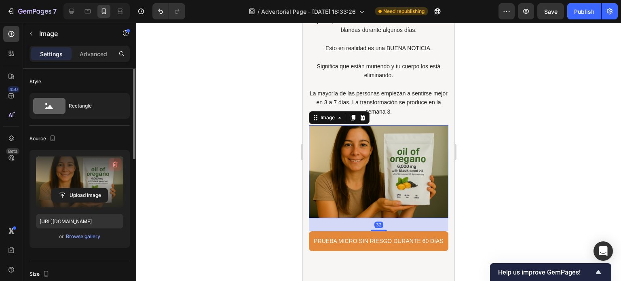
click at [116, 165] on icon "button" at bounding box center [116, 165] width 1 height 2
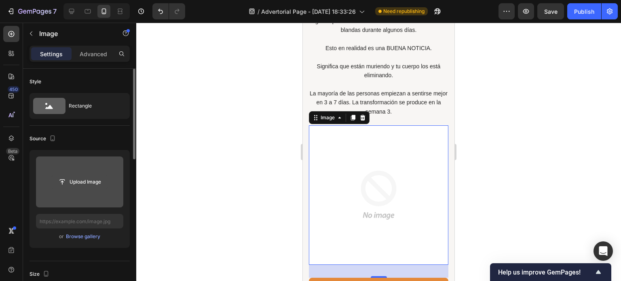
click at [79, 181] on input "file" at bounding box center [80, 182] width 56 height 14
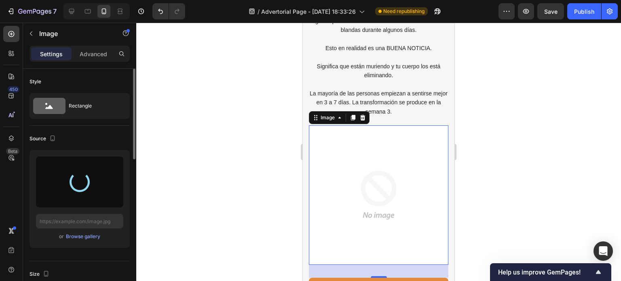
type input "[URL][DOMAIN_NAME]"
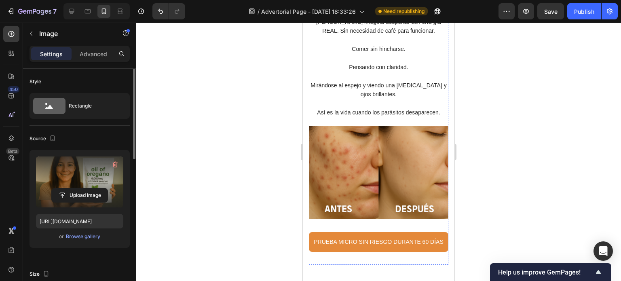
scroll to position [6450, 0]
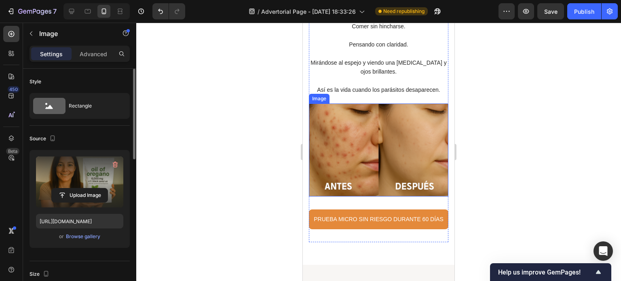
click at [375, 155] on img at bounding box center [379, 150] width 140 height 93
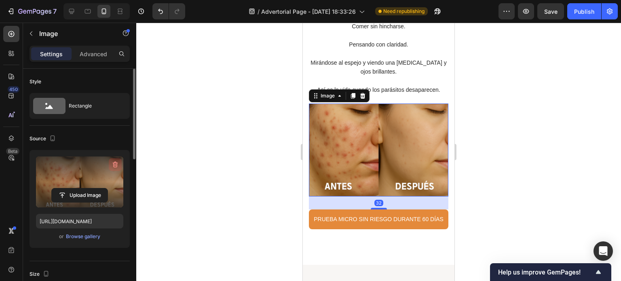
click at [113, 163] on icon "button" at bounding box center [115, 165] width 5 height 6
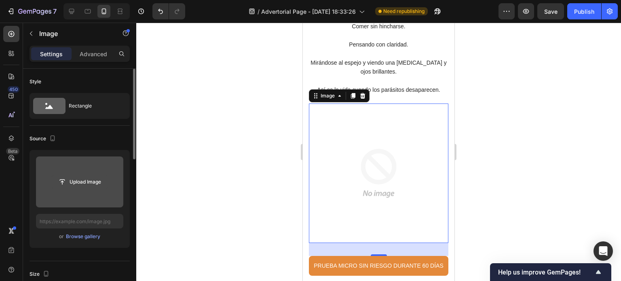
click at [78, 179] on input "file" at bounding box center [80, 182] width 56 height 14
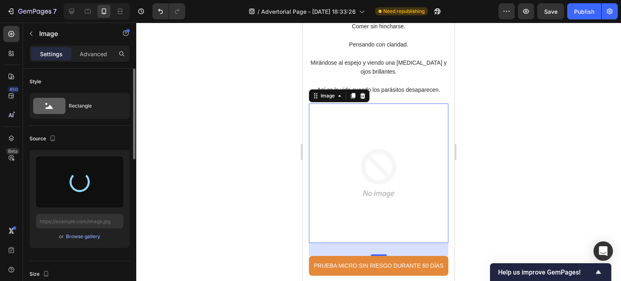
type input "[URL][DOMAIN_NAME]"
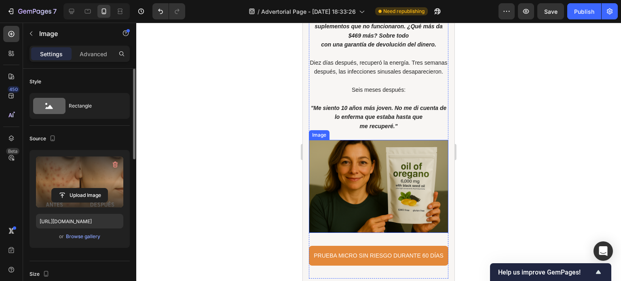
scroll to position [6854, 0]
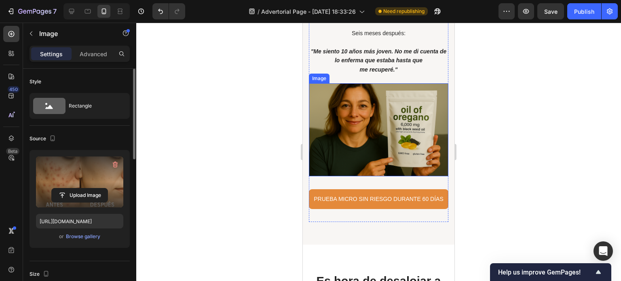
click at [382, 149] on img at bounding box center [379, 129] width 140 height 93
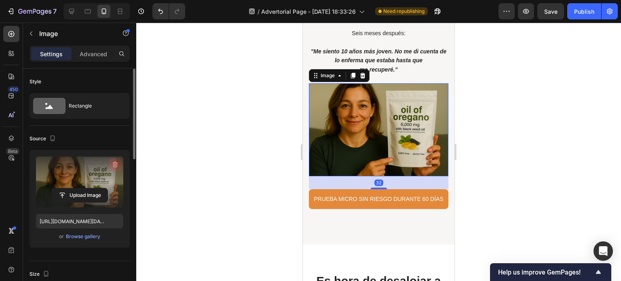
click at [112, 164] on icon "button" at bounding box center [115, 165] width 8 height 8
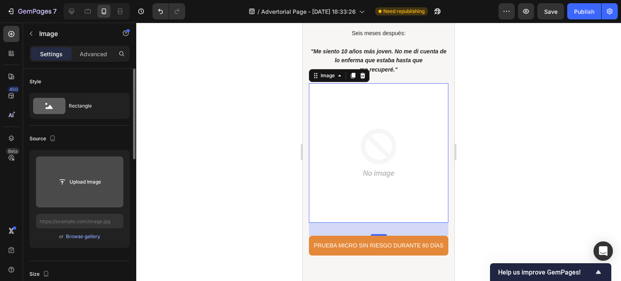
click at [74, 181] on input "file" at bounding box center [80, 182] width 56 height 14
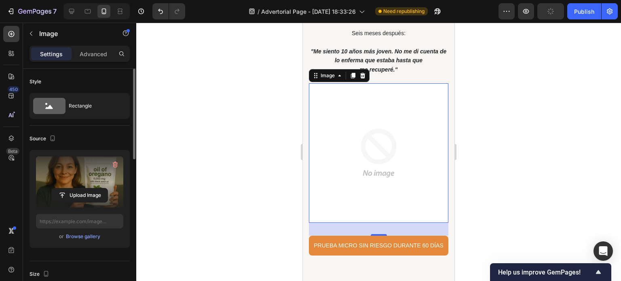
type input "[URL][DOMAIN_NAME]"
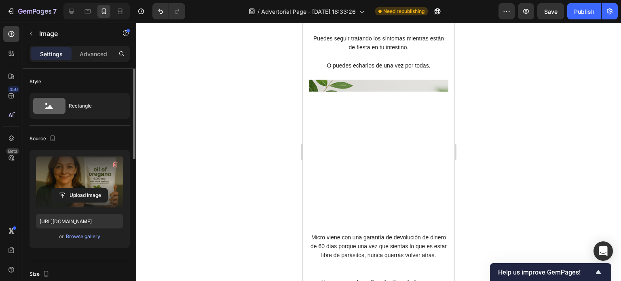
scroll to position [7212, 0]
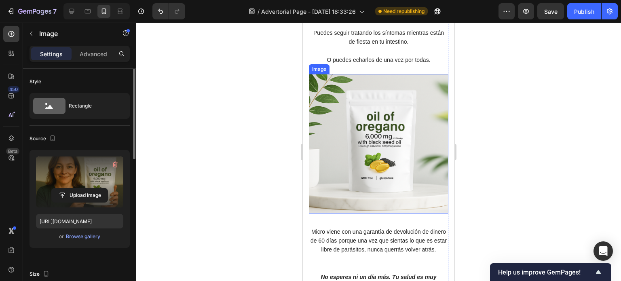
click at [359, 145] on img at bounding box center [379, 144] width 140 height 140
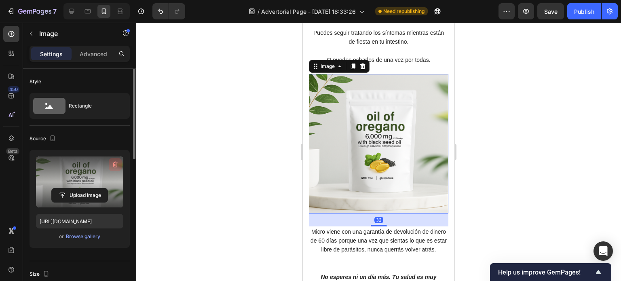
click at [114, 165] on icon "button" at bounding box center [114, 165] width 1 height 2
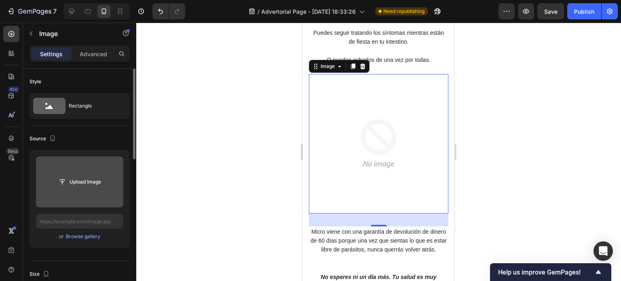
click at [76, 176] on input "file" at bounding box center [80, 182] width 56 height 14
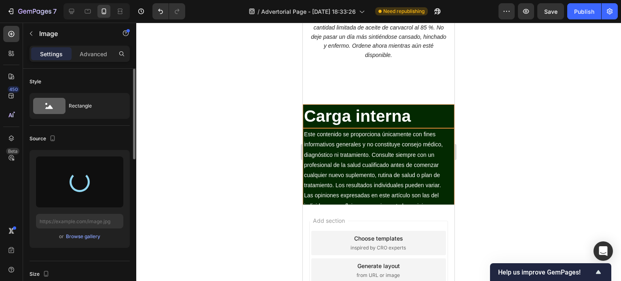
type input "[URL][DOMAIN_NAME]"
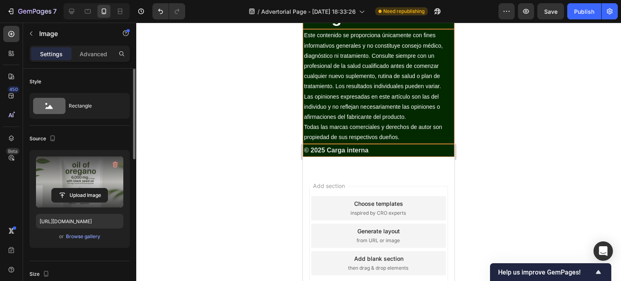
scroll to position [7613, 0]
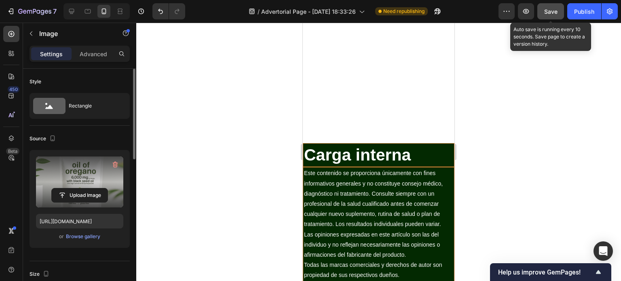
click at [554, 12] on span "Save" at bounding box center [550, 11] width 13 height 7
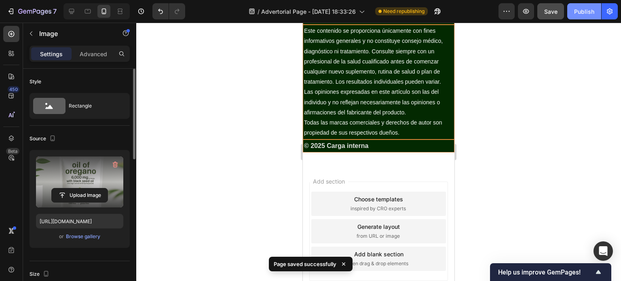
click at [578, 14] on div "Publish" at bounding box center [584, 11] width 20 height 8
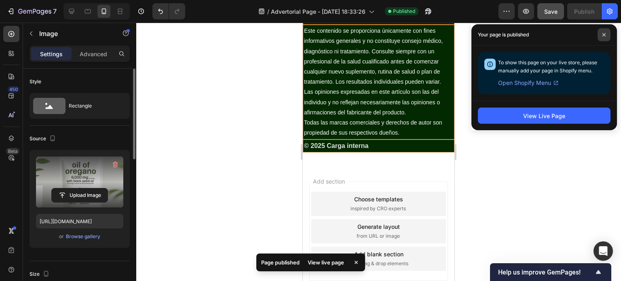
click at [602, 38] on span at bounding box center [604, 34] width 13 height 13
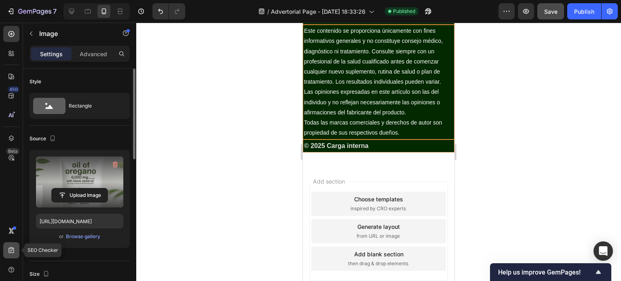
click at [14, 248] on icon at bounding box center [11, 250] width 8 height 8
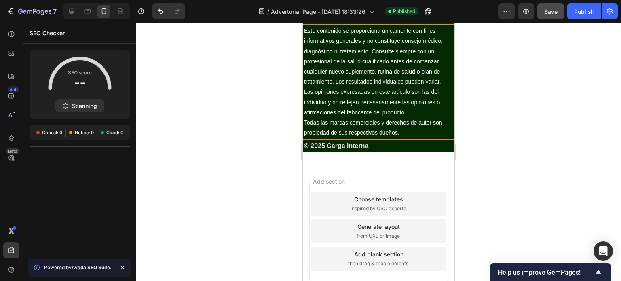
click at [78, 72] on span "SEO score" at bounding box center [80, 73] width 24 height 8
drag, startPoint x: 74, startPoint y: 79, endPoint x: 98, endPoint y: 85, distance: 25.1
click at [98, 85] on div "SEO score" at bounding box center [79, 73] width 65 height 33
click at [97, 86] on icon at bounding box center [79, 73] width 71 height 33
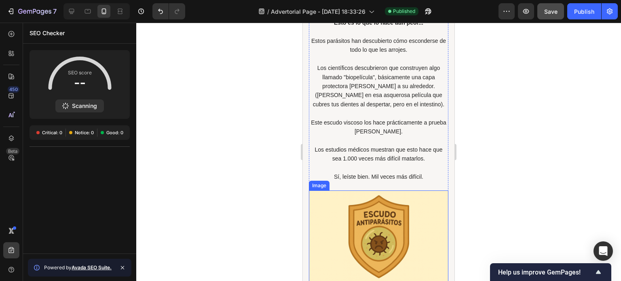
scroll to position [2333, 0]
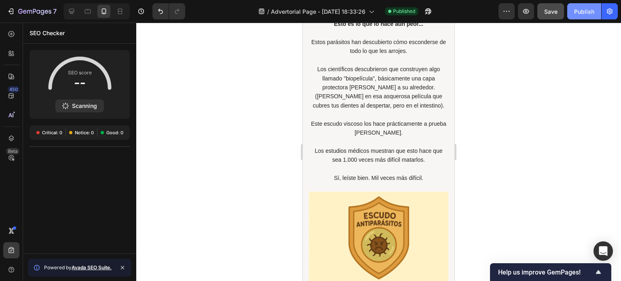
click at [583, 11] on div "Publish" at bounding box center [584, 11] width 20 height 8
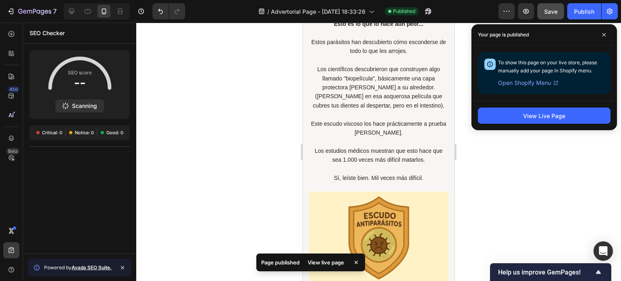
click at [538, 168] on div at bounding box center [378, 152] width 485 height 258
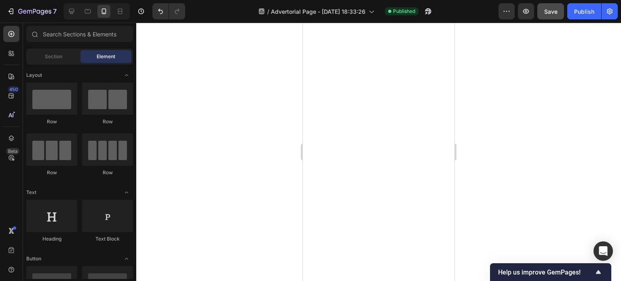
scroll to position [0, 0]
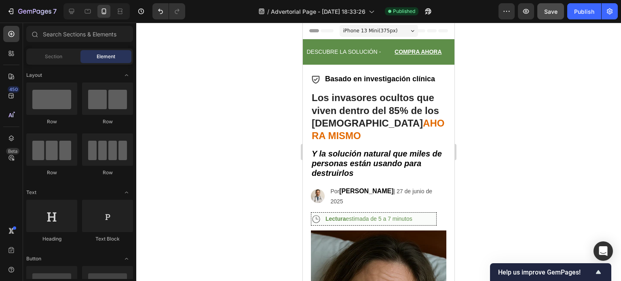
drag, startPoint x: 452, startPoint y: 92, endPoint x: 764, endPoint y: 46, distance: 315.1
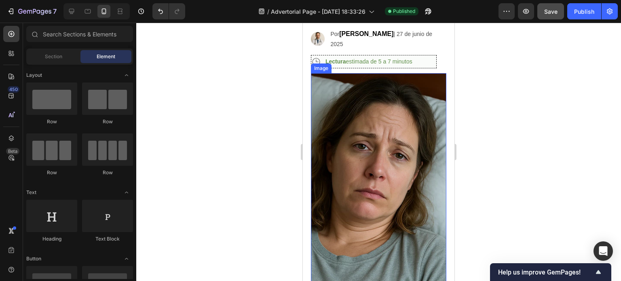
scroll to position [162, 0]
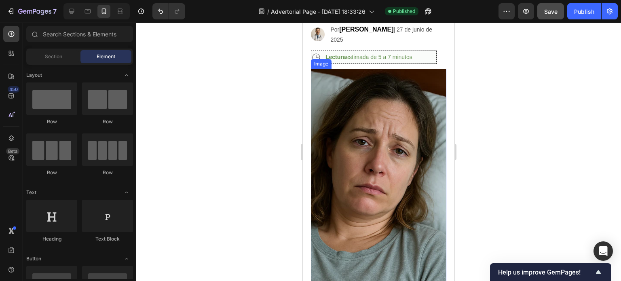
click at [364, 170] on img at bounding box center [378, 177] width 135 height 216
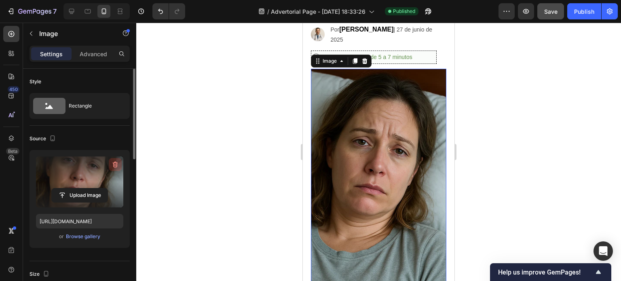
click at [112, 164] on icon "button" at bounding box center [115, 165] width 8 height 8
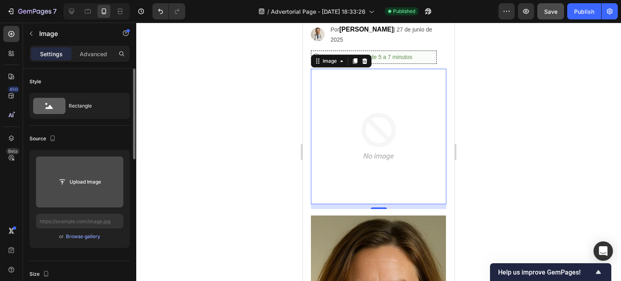
click at [85, 181] on input "file" at bounding box center [80, 182] width 56 height 14
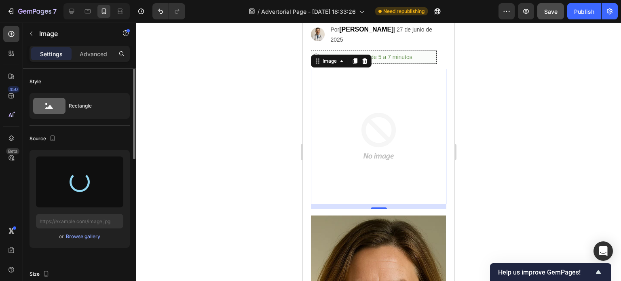
type input "[URL][DOMAIN_NAME]"
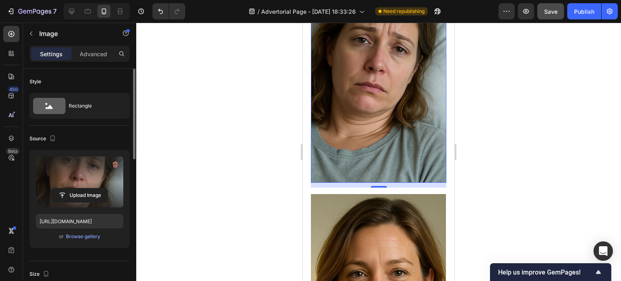
scroll to position [283, 0]
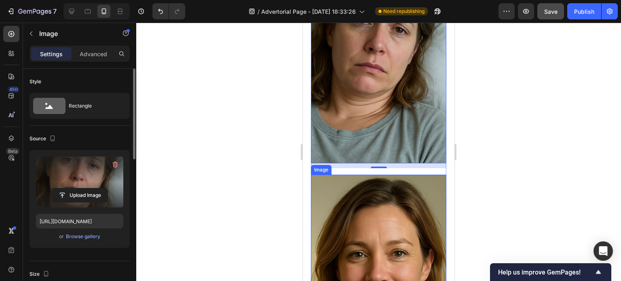
click at [380, 218] on img at bounding box center [378, 283] width 135 height 216
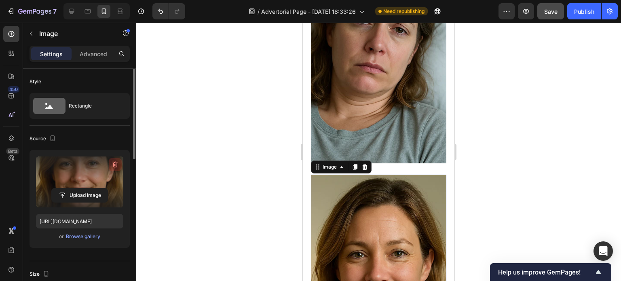
click at [116, 164] on icon "button" at bounding box center [115, 165] width 8 height 8
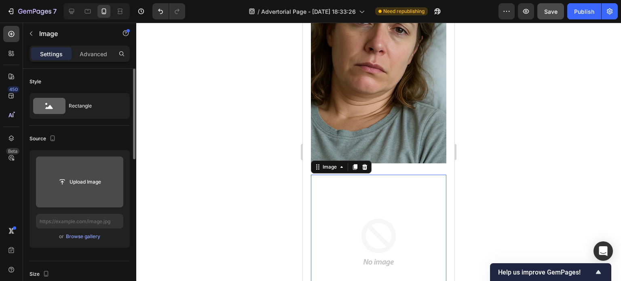
click at [83, 182] on input "file" at bounding box center [80, 182] width 56 height 14
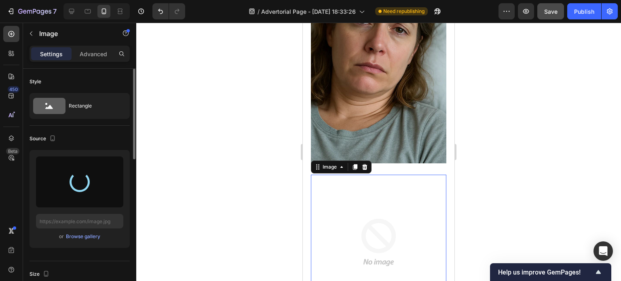
type input "[URL][DOMAIN_NAME]"
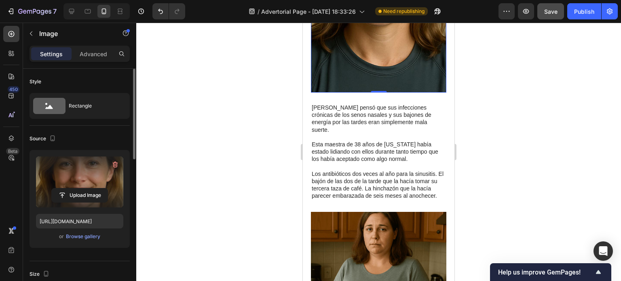
scroll to position [647, 0]
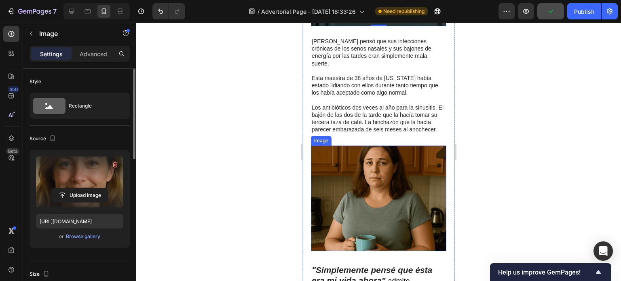
click at [361, 174] on img at bounding box center [378, 199] width 135 height 106
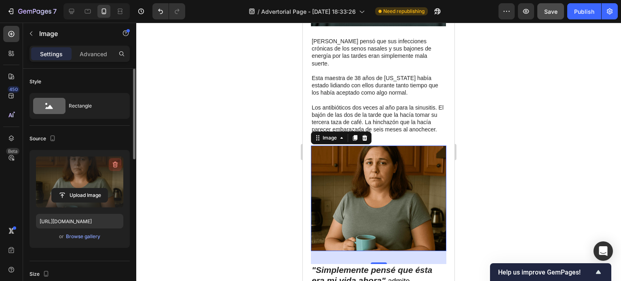
click at [116, 163] on icon "button" at bounding box center [115, 165] width 8 height 8
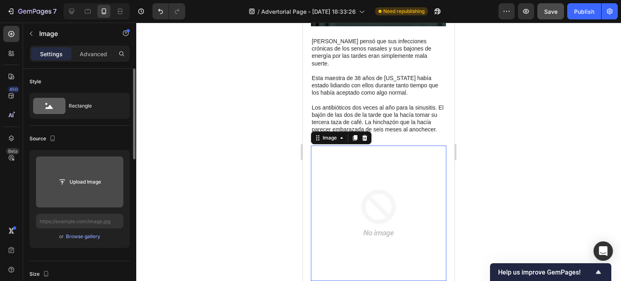
click at [80, 177] on input "file" at bounding box center [80, 182] width 56 height 14
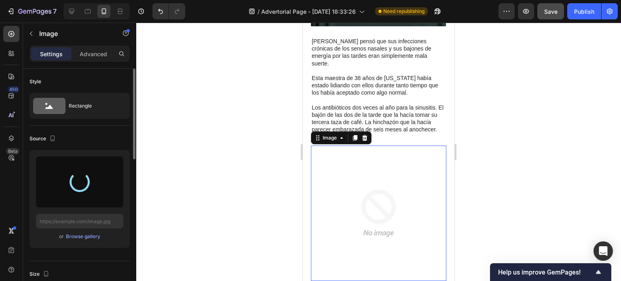
type input "[URL][DOMAIN_NAME]"
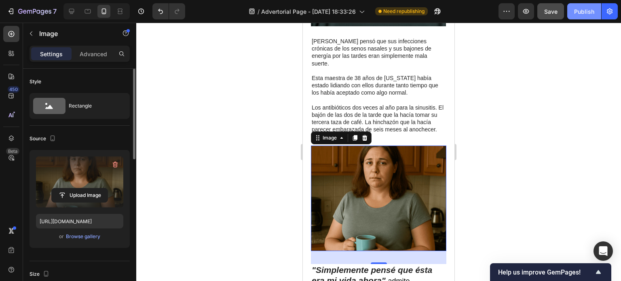
click at [582, 11] on div "Publish" at bounding box center [584, 11] width 20 height 8
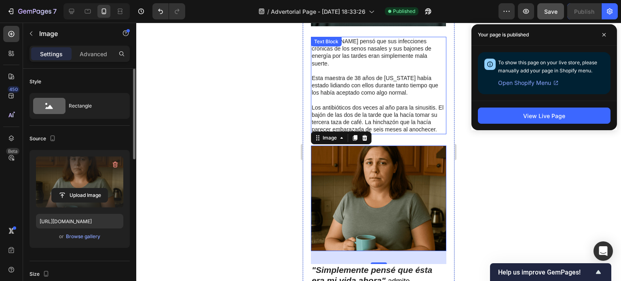
click at [392, 74] on p "Esta maestra de 38 años de [US_STATE] había estado lidiando con ellos durante t…" at bounding box center [379, 89] width 134 height 30
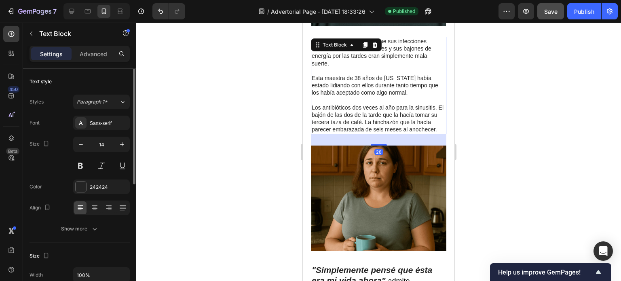
click at [395, 74] on p "Esta maestra de 38 años de [US_STATE] había estado lidiando con ellos durante t…" at bounding box center [379, 89] width 134 height 30
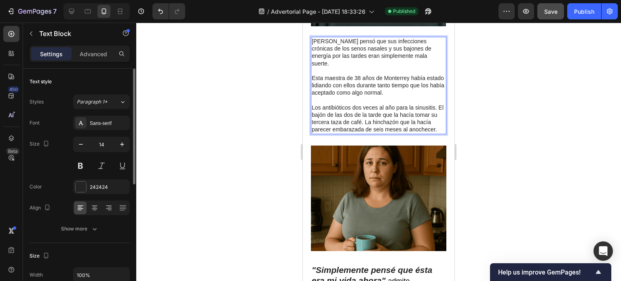
click at [513, 76] on div at bounding box center [378, 152] width 485 height 258
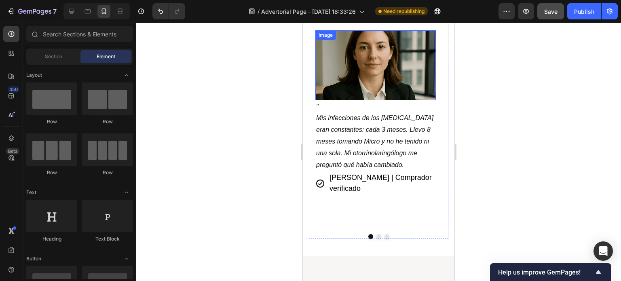
scroll to position [5801, 0]
drag, startPoint x: 376, startPoint y: 210, endPoint x: 382, endPoint y: 212, distance: 6.7
click at [377, 234] on button "Dot" at bounding box center [379, 236] width 5 height 5
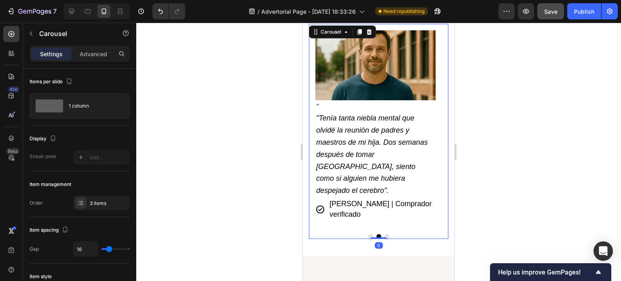
click at [385, 234] on button "Dot" at bounding box center [387, 236] width 5 height 5
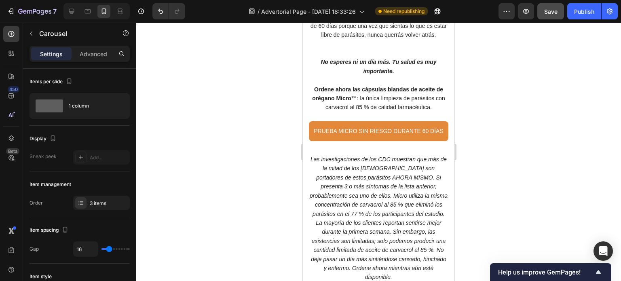
scroll to position [7624, 0]
click at [582, 13] on div "Publish" at bounding box center [584, 11] width 20 height 8
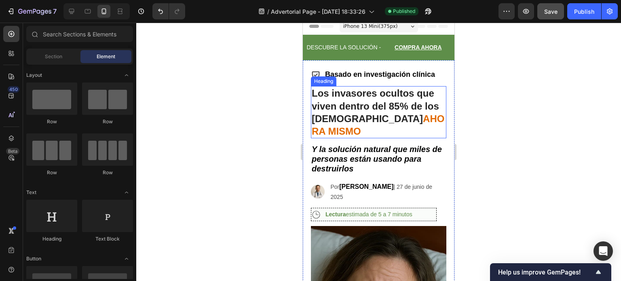
scroll to position [5, 0]
click at [362, 120] on strong "Los invasores ocultos que viven dentro del 85% de los [DEMOGRAPHIC_DATA]" at bounding box center [375, 105] width 127 height 36
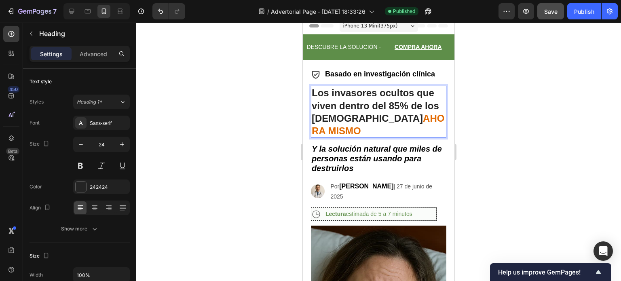
click at [388, 119] on strong "Los invasores ocultos que viven dentro del 85% de los [DEMOGRAPHIC_DATA]" at bounding box center [375, 105] width 127 height 36
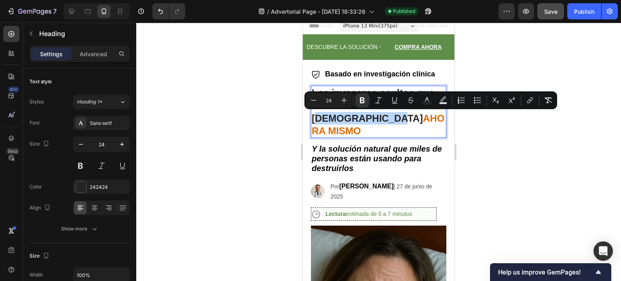
drag, startPoint x: 389, startPoint y: 119, endPoint x: 315, endPoint y: 119, distance: 73.6
click at [315, 119] on strong "Los invasores ocultos que viven dentro del 85% de los [DEMOGRAPHIC_DATA]" at bounding box center [375, 105] width 127 height 36
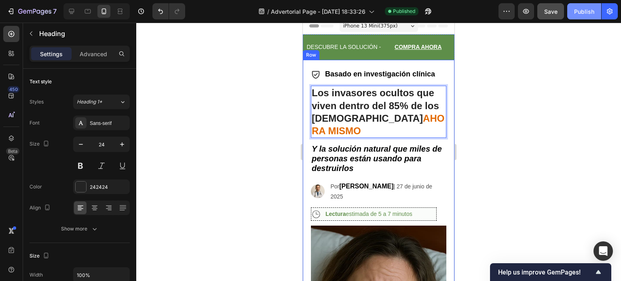
click at [581, 8] on div "Publish" at bounding box center [584, 11] width 20 height 8
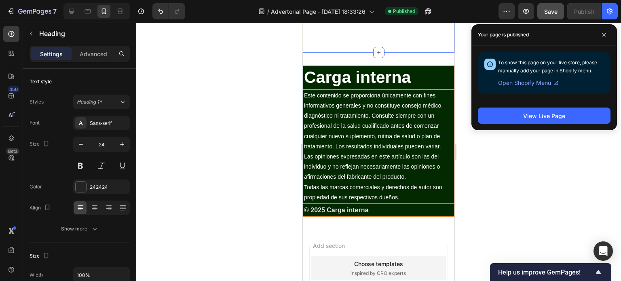
scroll to position [7936, 0]
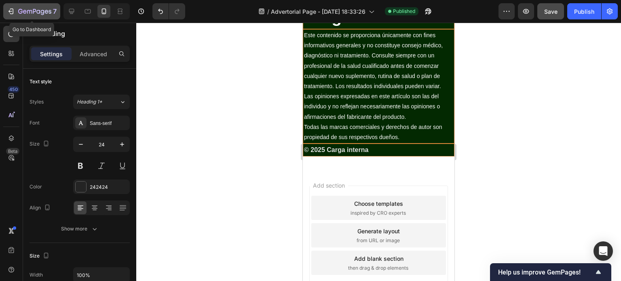
click at [11, 14] on icon "button" at bounding box center [12, 11] width 4 height 6
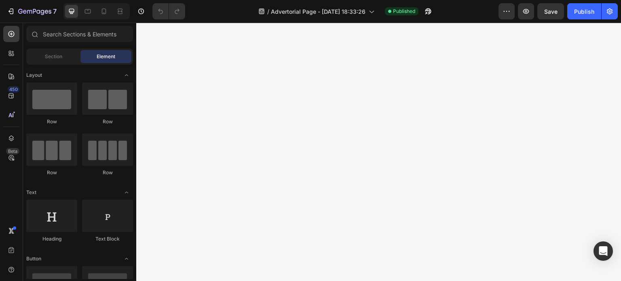
scroll to position [1072, 0]
click at [104, 12] on icon at bounding box center [104, 11] width 8 height 8
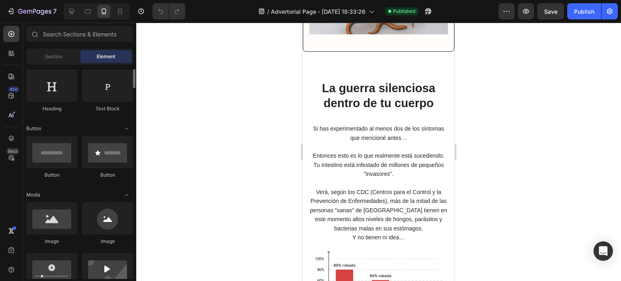
scroll to position [140, 0]
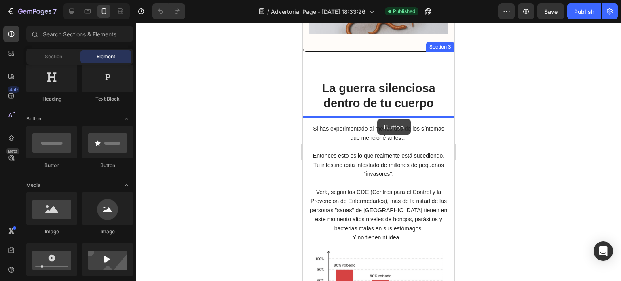
drag, startPoint x: 366, startPoint y: 166, endPoint x: 377, endPoint y: 119, distance: 48.6
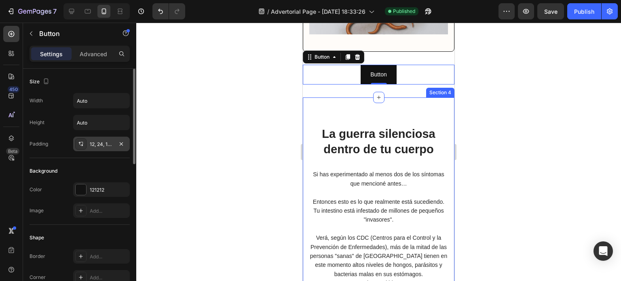
click at [105, 143] on div "12, 24, 12, 24" at bounding box center [101, 144] width 23 height 7
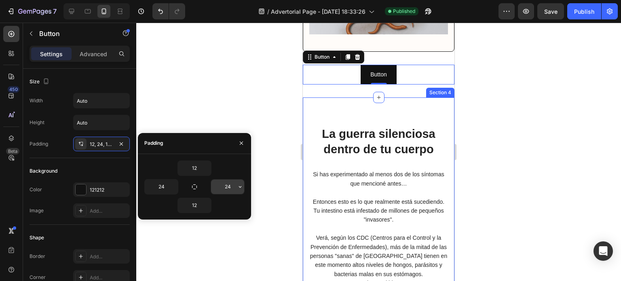
click at [226, 183] on input "24" at bounding box center [227, 187] width 33 height 15
click at [225, 182] on input "24" at bounding box center [227, 187] width 33 height 15
type input "0"
click at [163, 185] on input "24" at bounding box center [161, 187] width 33 height 15
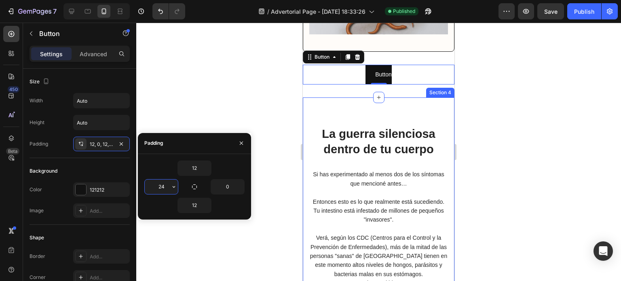
type input "0"
click at [97, 174] on div "Background" at bounding box center [80, 171] width 100 height 13
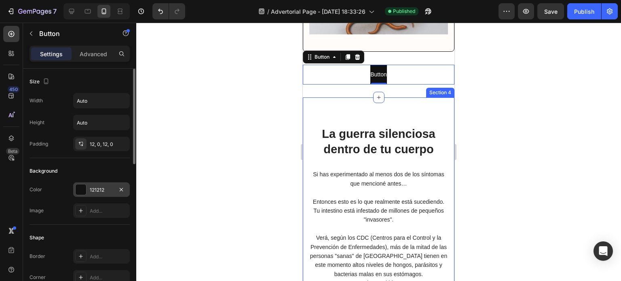
click at [99, 186] on div "121212" at bounding box center [101, 189] width 23 height 7
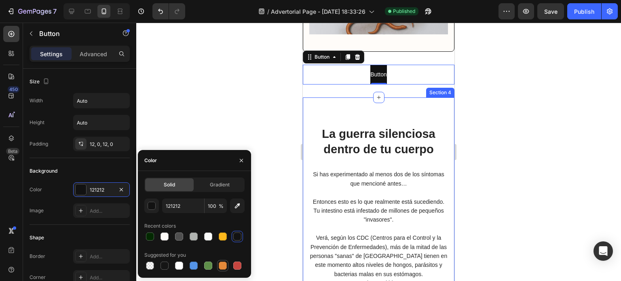
click at [219, 264] on div at bounding box center [223, 266] width 8 height 8
type input "E4893A"
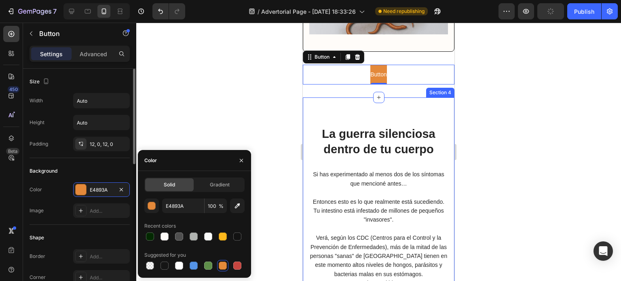
click at [93, 231] on div "Shape" at bounding box center [80, 237] width 100 height 13
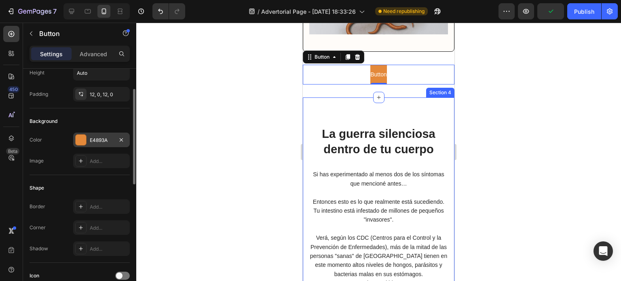
scroll to position [0, 0]
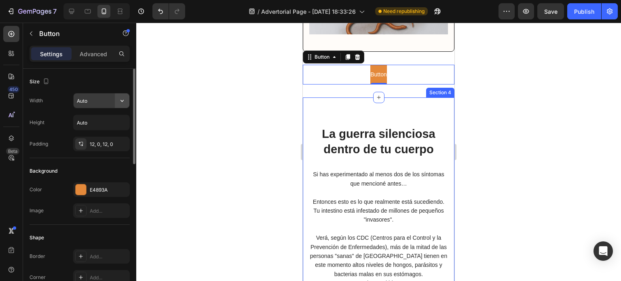
click at [121, 102] on icon "button" at bounding box center [122, 101] width 8 height 8
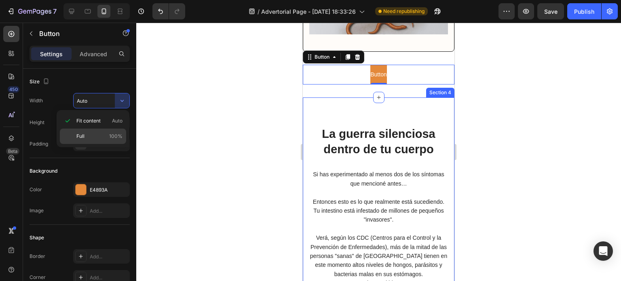
click at [91, 135] on p "Full 100%" at bounding box center [99, 136] width 46 height 7
type input "100%"
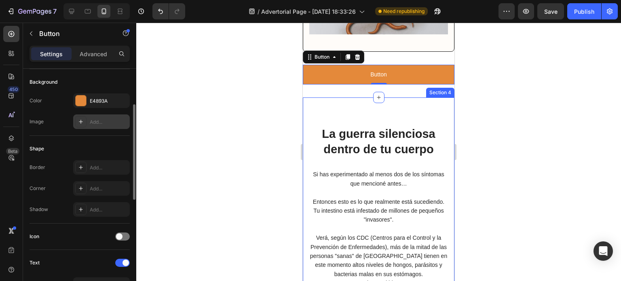
scroll to position [90, 0]
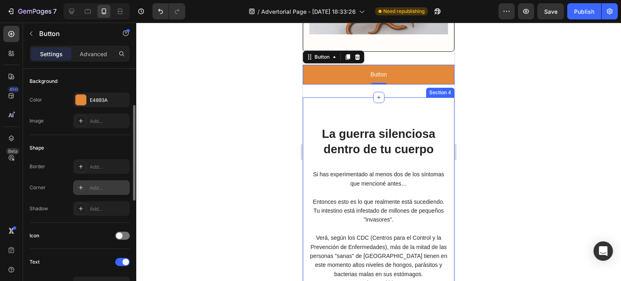
click at [99, 186] on div "Add..." at bounding box center [109, 187] width 38 height 7
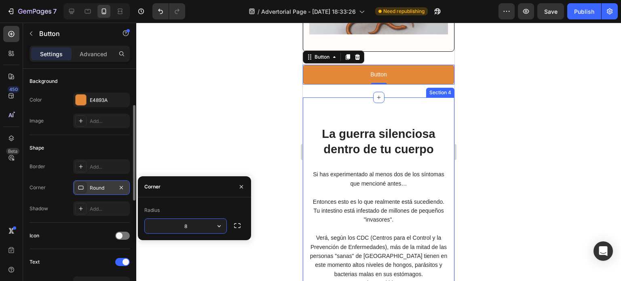
click at [106, 142] on div "Shape" at bounding box center [80, 148] width 100 height 13
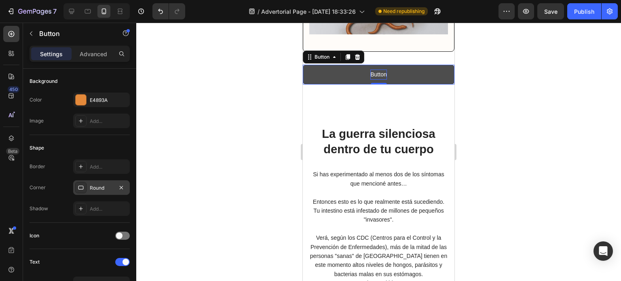
click at [381, 80] on p "Button" at bounding box center [378, 75] width 16 height 10
click at [379, 80] on p "Button" at bounding box center [378, 75] width 16 height 10
click at [303, 65] on button "PRUEBA" at bounding box center [379, 75] width 152 height 20
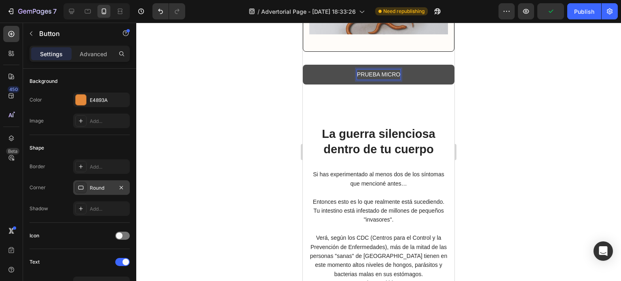
click at [303, 65] on button "PRUEBA MICRO" at bounding box center [379, 75] width 152 height 20
click at [303, 65] on button "PRUEBA MICRO SIN" at bounding box center [379, 75] width 152 height 20
click at [303, 65] on button "PRUEBA MICRO SIN RIESGO" at bounding box center [379, 75] width 152 height 20
click at [303, 65] on button "PRUEBA MICRO SIN RIESGO DURANTE" at bounding box center [379, 75] width 152 height 20
click at [303, 65] on button "PRUEBA MICRO SIN RIESGO DURANTE 60" at bounding box center [379, 75] width 152 height 20
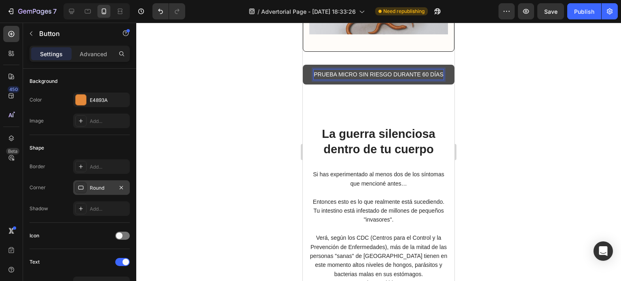
click at [360, 80] on p "PRUEBA MICRO SIN RIESGO DURANTE 60 DÍAS" at bounding box center [379, 75] width 130 height 10
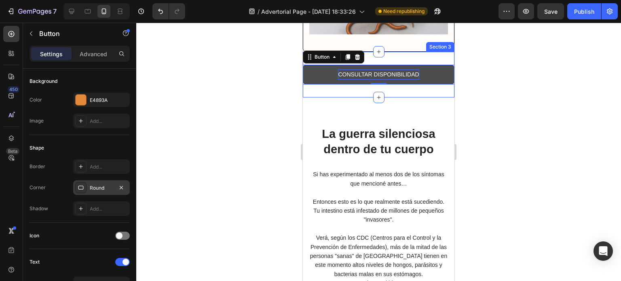
click at [196, 166] on div at bounding box center [378, 152] width 485 height 258
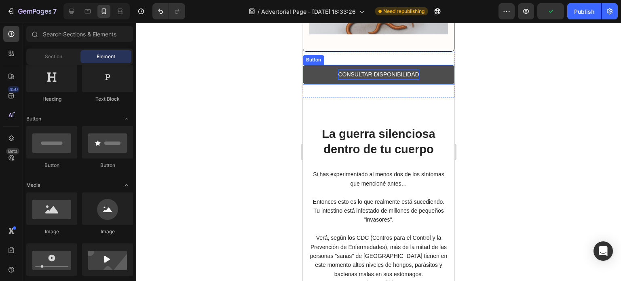
click at [314, 85] on button "CONSULTAR DISPONIBILIDAD" at bounding box center [379, 75] width 152 height 20
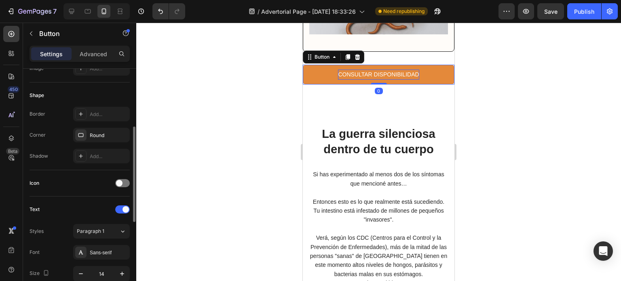
scroll to position [142, 0]
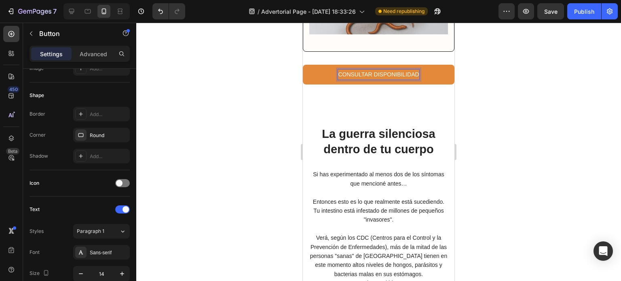
click at [372, 80] on p "CONSULTAR DISPONIBILIDAD" at bounding box center [378, 75] width 81 height 10
click at [303, 65] on button "PRUEBA" at bounding box center [379, 75] width 152 height 20
click at [303, 65] on button "PRUEBA MICRO" at bounding box center [379, 75] width 152 height 20
click at [303, 65] on button "PRUEBA MICRO SIN" at bounding box center [379, 75] width 152 height 20
click at [303, 65] on button "PRUEBA MICRO SIN RIESGO" at bounding box center [379, 75] width 152 height 20
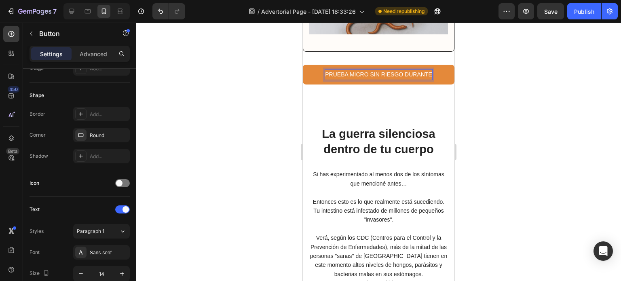
click at [303, 65] on button "PRUEBA MICRO SIN RIESGO DURANTE" at bounding box center [379, 75] width 152 height 20
click at [303, 65] on button "PRUEBA MICRO SIN RIESGO DURANTE 60" at bounding box center [379, 75] width 152 height 20
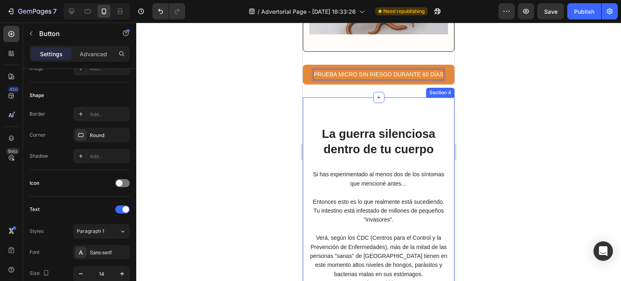
click at [256, 175] on div at bounding box center [378, 152] width 485 height 258
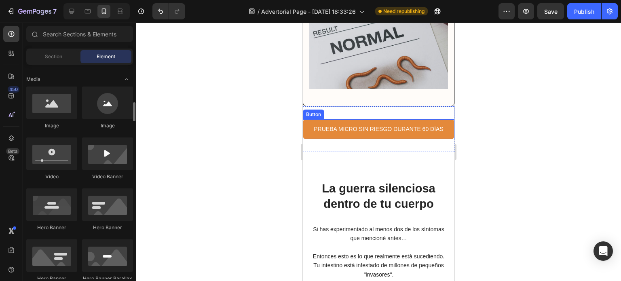
scroll to position [290, 0]
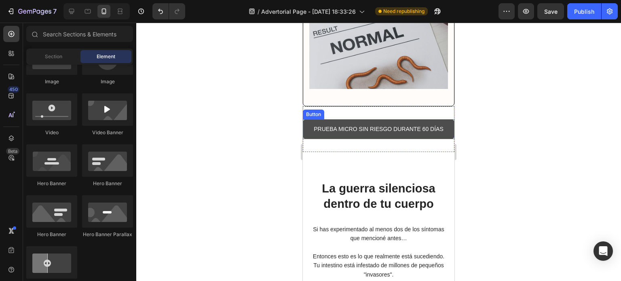
click at [306, 126] on button "PRUEBA MICRO SIN RIESGO DURANTE 60 DÍAS" at bounding box center [379, 129] width 152 height 20
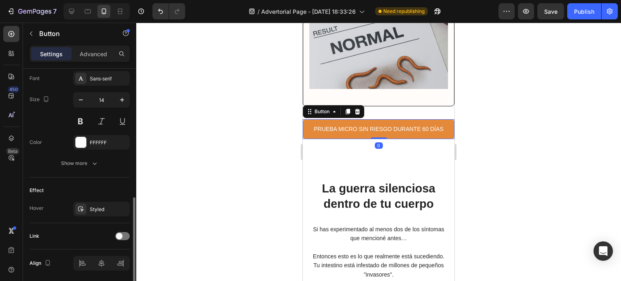
scroll to position [343, 0]
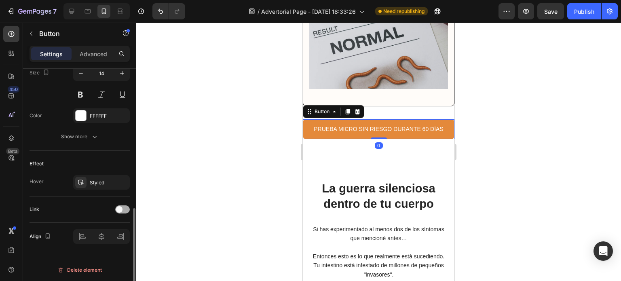
click at [119, 206] on span at bounding box center [119, 209] width 6 height 6
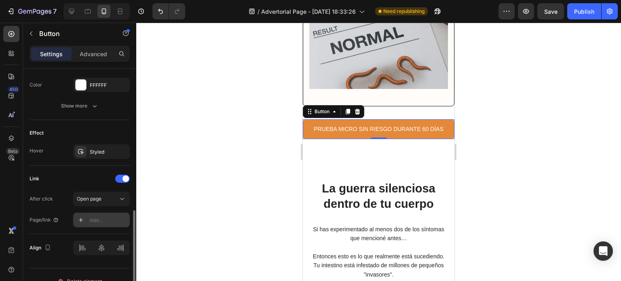
scroll to position [374, 0]
click at [97, 220] on div "Add..." at bounding box center [109, 220] width 38 height 7
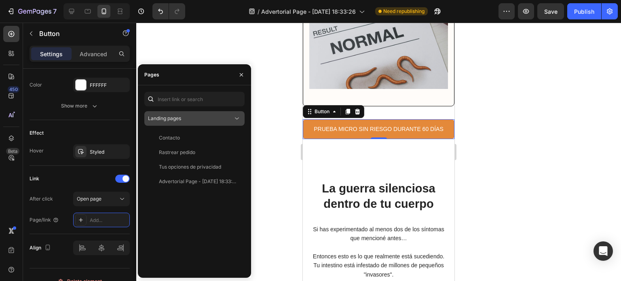
click at [185, 120] on div "Landing pages" at bounding box center [190, 118] width 85 height 7
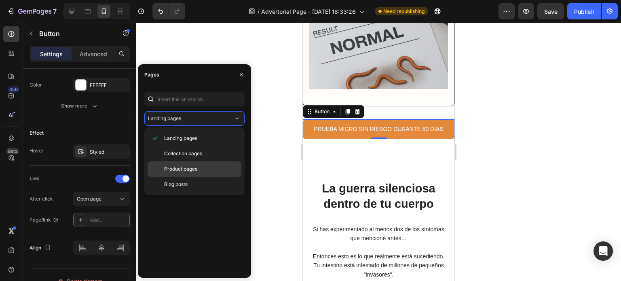
click at [191, 165] on span "Product pages" at bounding box center [180, 168] width 33 height 7
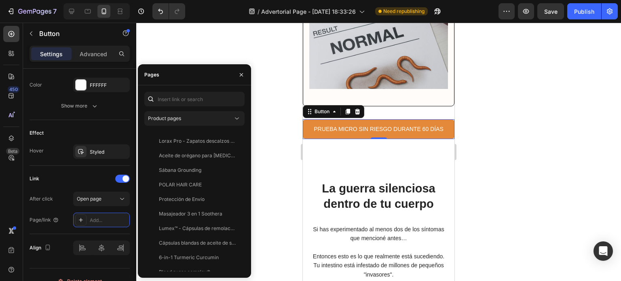
scroll to position [267, 0]
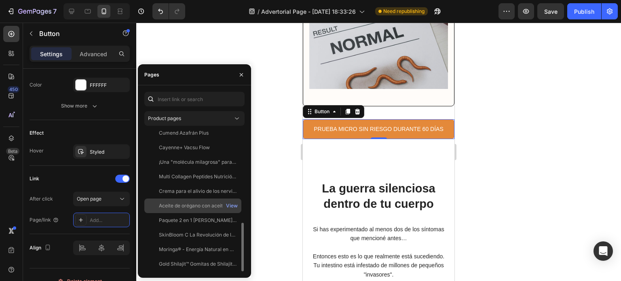
click at [193, 207] on div "Aceite de orégano con aceite de semilla negra" at bounding box center [198, 205] width 78 height 7
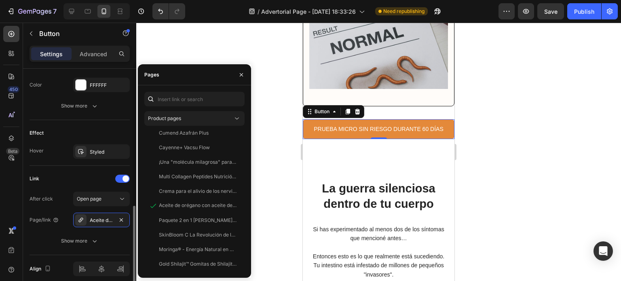
click at [94, 182] on div "Link" at bounding box center [80, 178] width 100 height 13
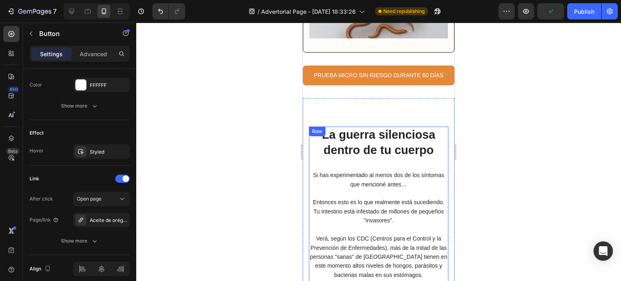
scroll to position [1470, 0]
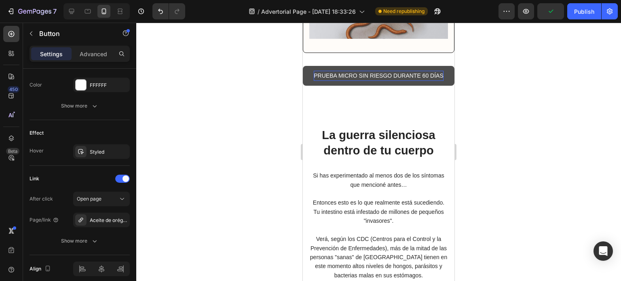
click at [377, 76] on p "PRUEBA MICRO SIN RIESGO DURANTE 60 DÍAS" at bounding box center [379, 76] width 130 height 10
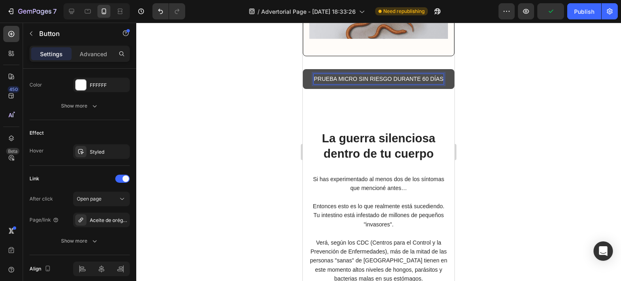
click at [379, 75] on p "PRUEBA MICRO SIN RIESGO DURANTE 60 DÍAS" at bounding box center [379, 79] width 130 height 10
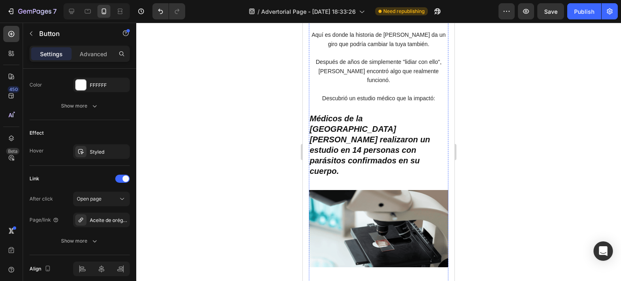
scroll to position [2947, 0]
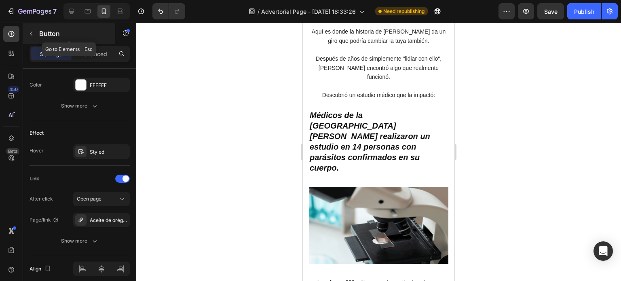
click at [30, 28] on button "button" at bounding box center [31, 33] width 13 height 13
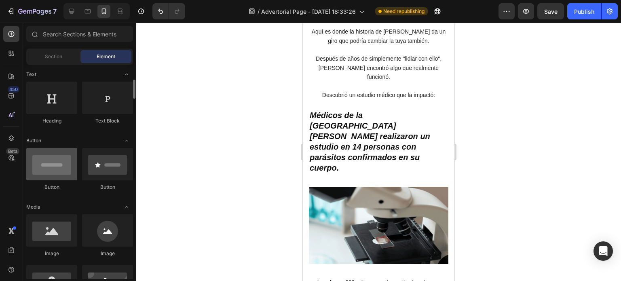
scroll to position [115, 0]
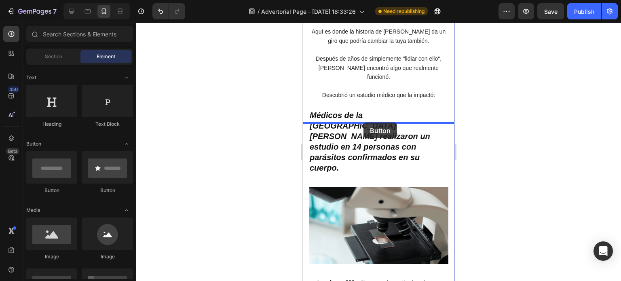
drag, startPoint x: 386, startPoint y: 193, endPoint x: 366, endPoint y: 124, distance: 71.7
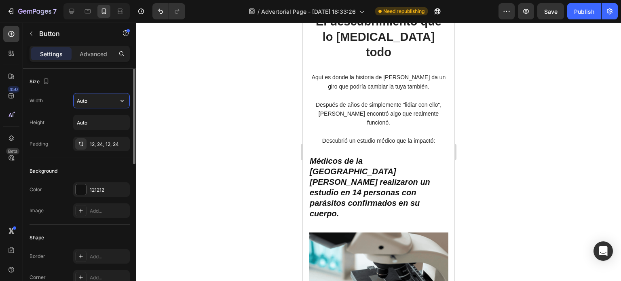
click at [104, 102] on input "Auto" at bounding box center [102, 100] width 56 height 15
click at [125, 103] on icon "button" at bounding box center [122, 101] width 8 height 8
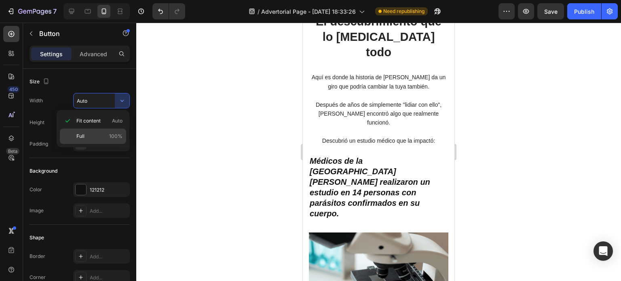
click at [95, 131] on div "Full 100%" at bounding box center [93, 136] width 66 height 15
type input "100%"
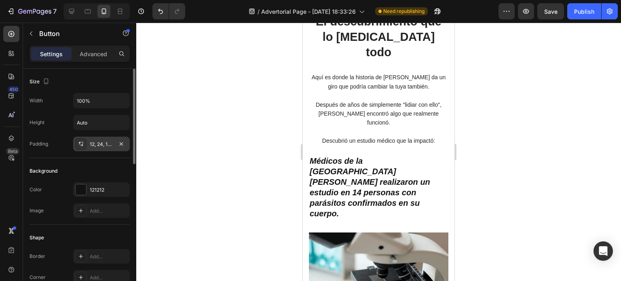
click at [105, 141] on div "12, 24, 12, 24" at bounding box center [101, 144] width 23 height 7
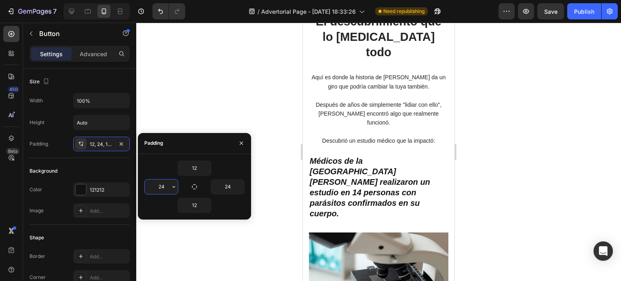
click at [161, 186] on input "24" at bounding box center [161, 187] width 33 height 15
type input "0"
click at [221, 184] on input "24" at bounding box center [227, 187] width 33 height 15
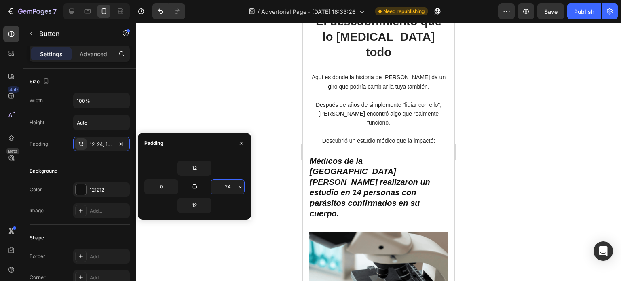
type input "0"
click at [90, 191] on div "121212" at bounding box center [101, 189] width 23 height 7
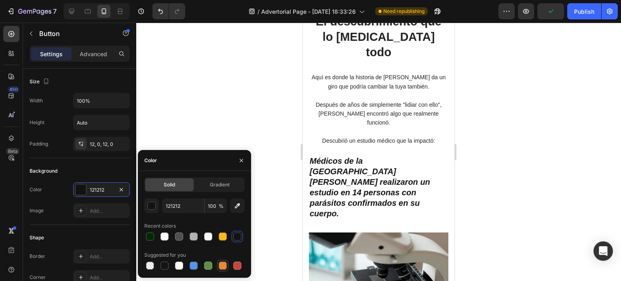
click at [224, 265] on div at bounding box center [223, 266] width 8 height 8
type input "E4893A"
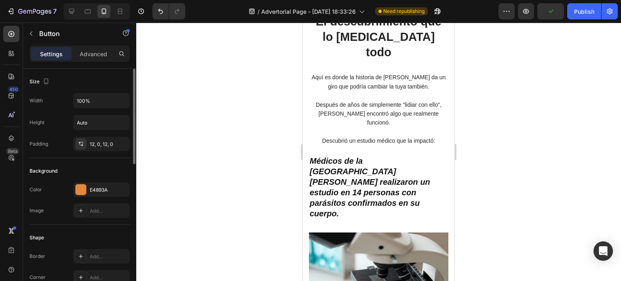
click at [58, 207] on div "Image Add..." at bounding box center [80, 210] width 100 height 15
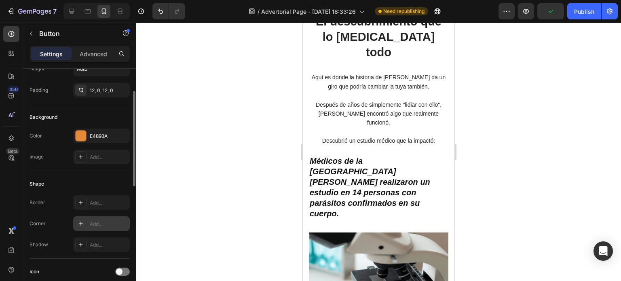
scroll to position [54, 0]
click at [99, 224] on div "Add..." at bounding box center [109, 223] width 38 height 7
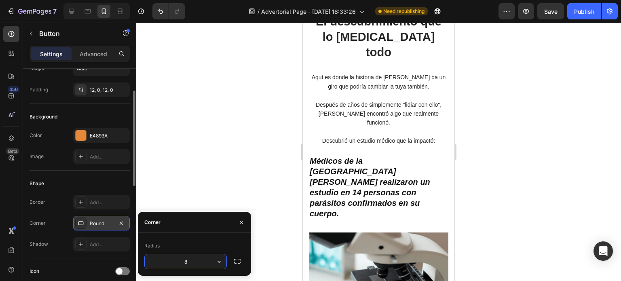
click at [59, 219] on div "Corner Round" at bounding box center [80, 223] width 100 height 15
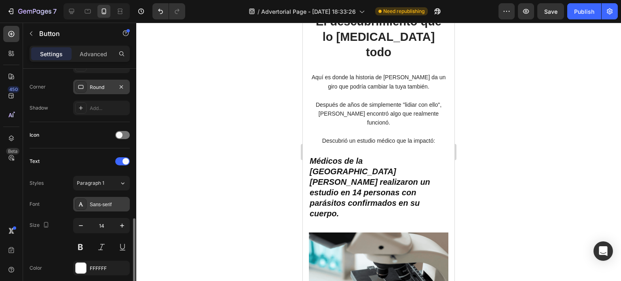
scroll to position [343, 0]
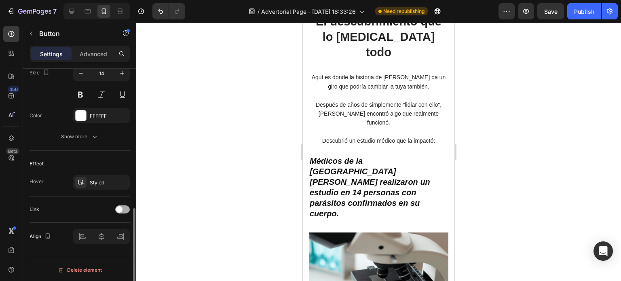
click at [121, 207] on span at bounding box center [119, 209] width 6 height 6
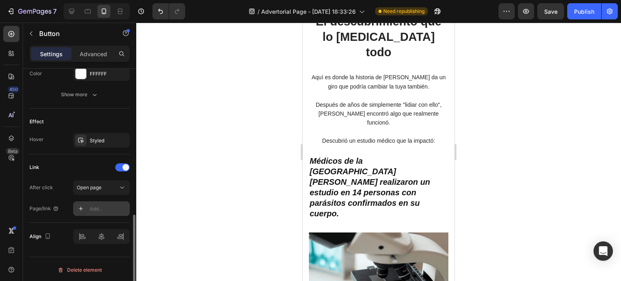
scroll to position [385, 0]
click at [99, 210] on div "Add..." at bounding box center [109, 208] width 38 height 7
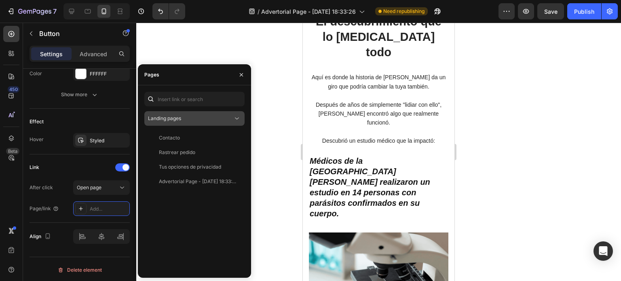
click at [184, 120] on div "Landing pages" at bounding box center [190, 118] width 85 height 7
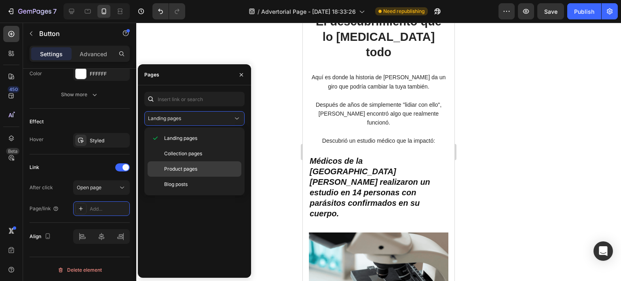
click at [188, 165] on span "Product pages" at bounding box center [180, 168] width 33 height 7
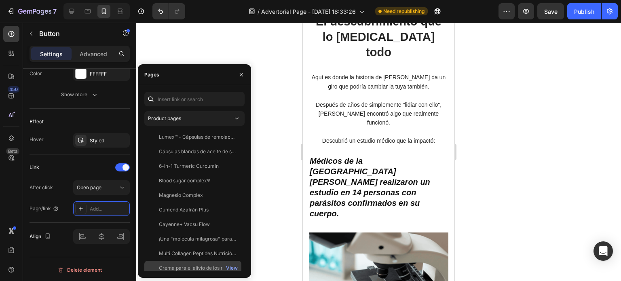
scroll to position [267, 0]
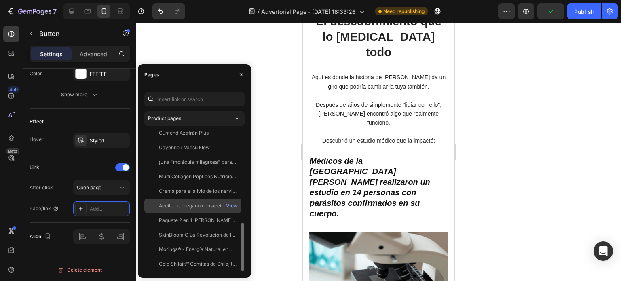
click at [193, 208] on div "Aceite de orégano con aceite de semilla negra" at bounding box center [198, 205] width 78 height 7
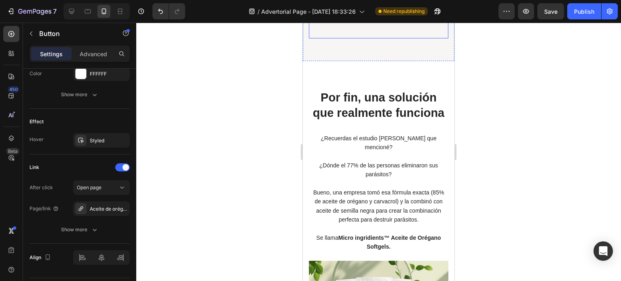
scroll to position [4851, 0]
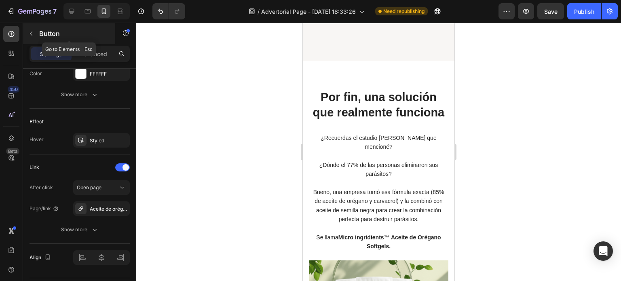
click at [30, 33] on icon "button" at bounding box center [31, 34] width 2 height 4
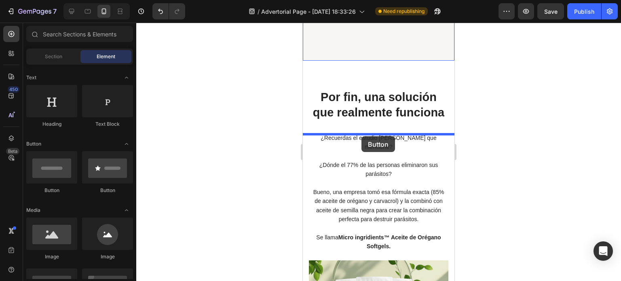
drag, startPoint x: 348, startPoint y: 191, endPoint x: 362, endPoint y: 136, distance: 56.3
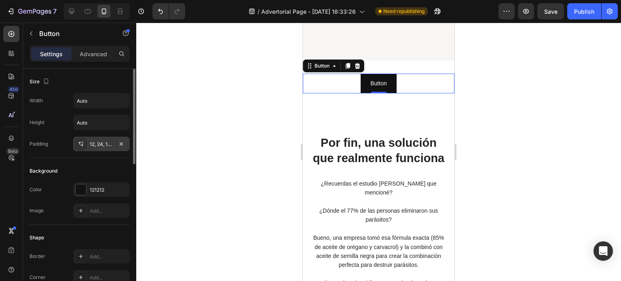
click at [93, 145] on div "12, 24, 12, 24" at bounding box center [101, 144] width 23 height 7
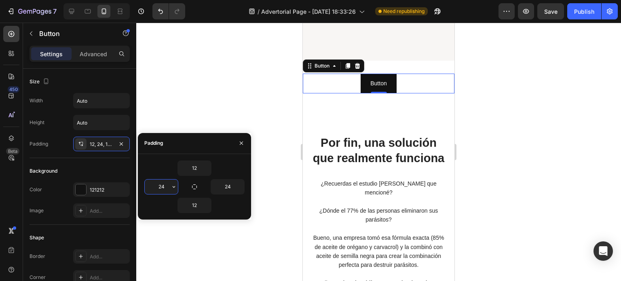
click at [162, 186] on input "24" at bounding box center [161, 187] width 33 height 15
type input "0"
click at [226, 184] on input "24" at bounding box center [227, 187] width 33 height 15
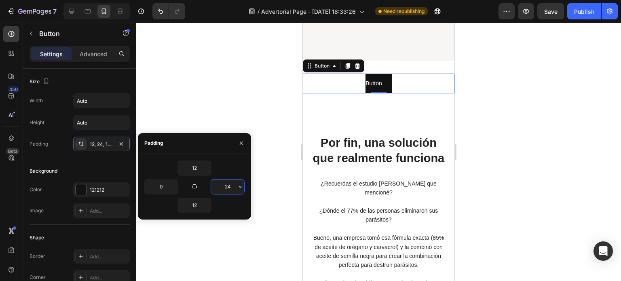
type input "0"
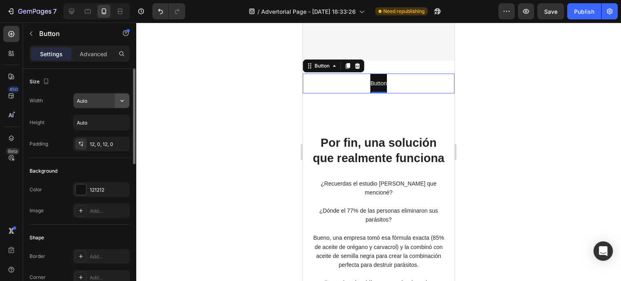
click at [123, 101] on icon "button" at bounding box center [122, 101] width 3 height 2
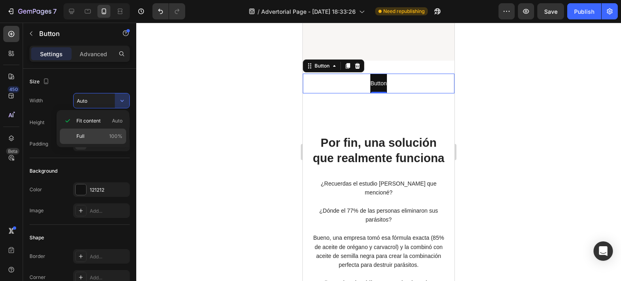
click at [93, 133] on p "Full 100%" at bounding box center [99, 136] width 46 height 7
type input "100%"
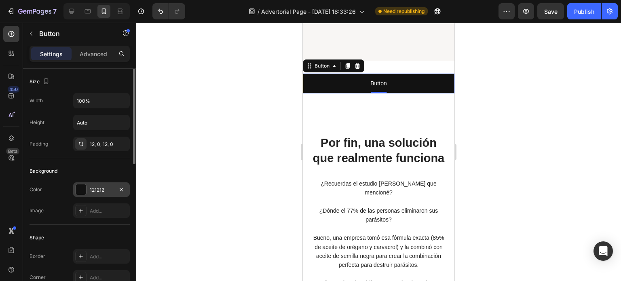
click at [106, 185] on div "121212" at bounding box center [101, 189] width 57 height 15
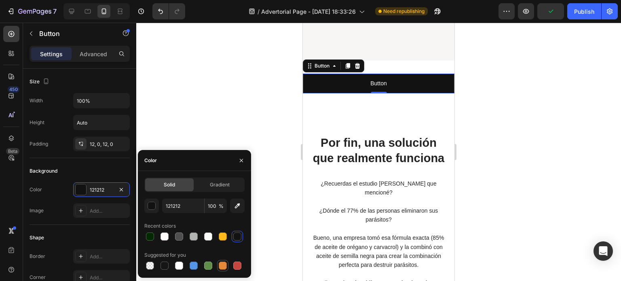
click at [224, 264] on div at bounding box center [223, 266] width 8 height 8
type input "E4893A"
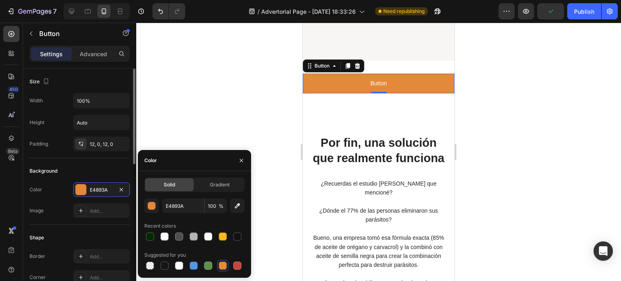
click at [65, 212] on div "Image Add..." at bounding box center [80, 210] width 100 height 15
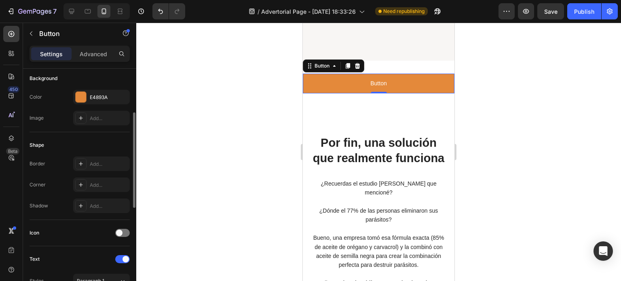
scroll to position [97, 0]
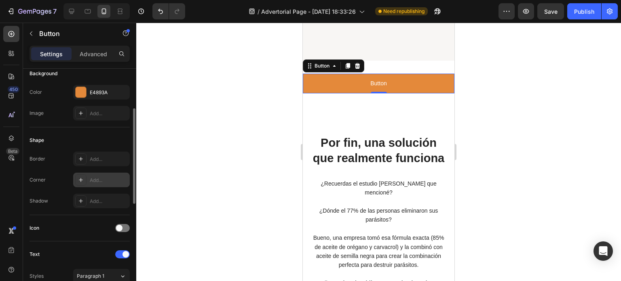
click at [102, 178] on div "Add..." at bounding box center [109, 180] width 38 height 7
click at [58, 192] on div "Border Add... Corner Round Shadow Add..." at bounding box center [80, 180] width 100 height 57
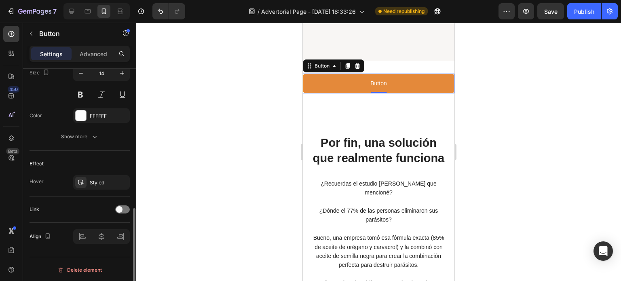
scroll to position [343, 0]
click at [122, 209] on span at bounding box center [119, 209] width 6 height 6
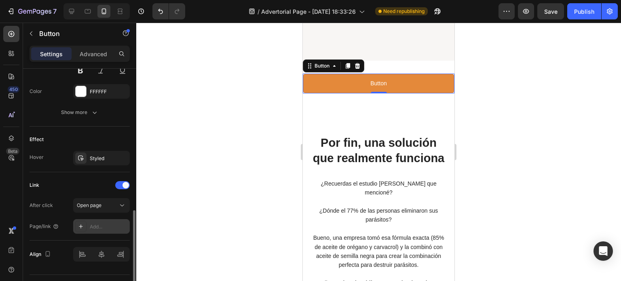
scroll to position [377, 0]
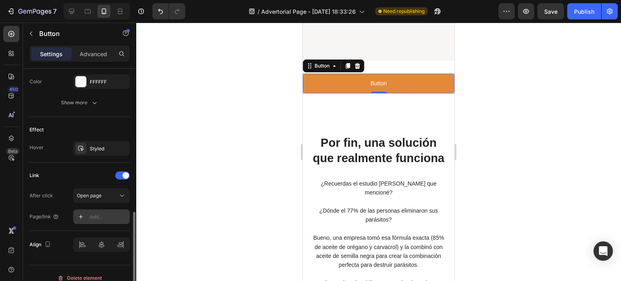
click at [93, 214] on div "Add..." at bounding box center [109, 217] width 38 height 7
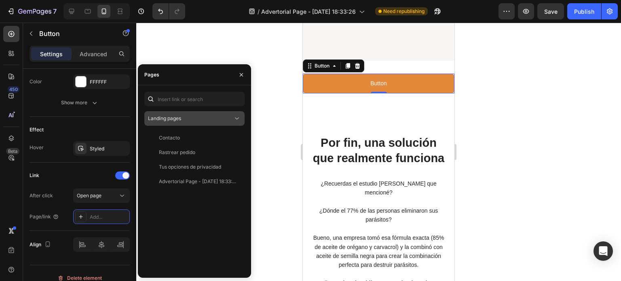
click at [195, 118] on div "Landing pages" at bounding box center [190, 118] width 85 height 7
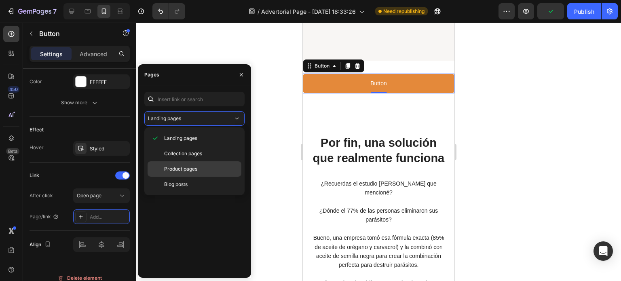
click at [194, 168] on span "Product pages" at bounding box center [180, 168] width 33 height 7
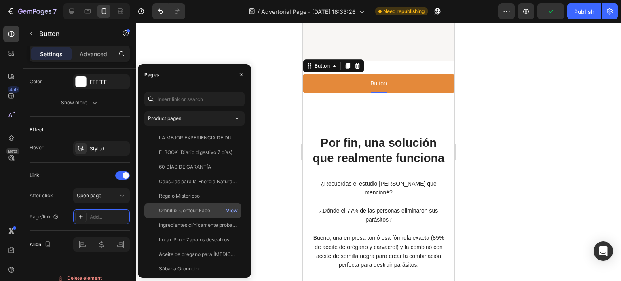
scroll to position [267, 0]
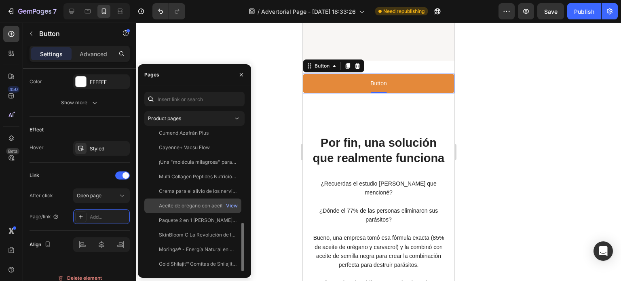
click at [199, 208] on div "Aceite de orégano con aceite de semilla negra" at bounding box center [198, 205] width 78 height 7
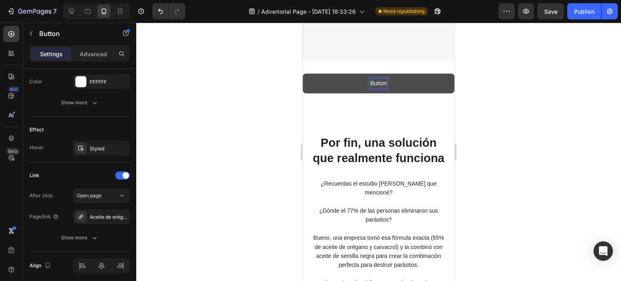
click at [374, 89] on p "Button" at bounding box center [378, 83] width 16 height 10
click at [291, 183] on div at bounding box center [378, 152] width 485 height 258
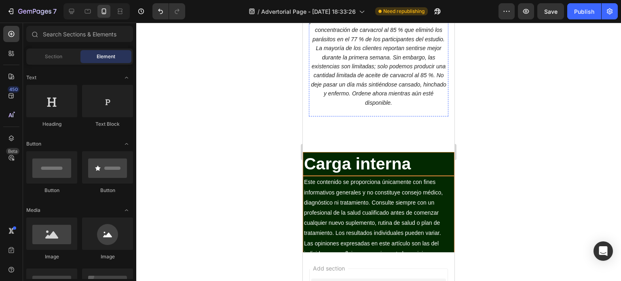
scroll to position [7676, 0]
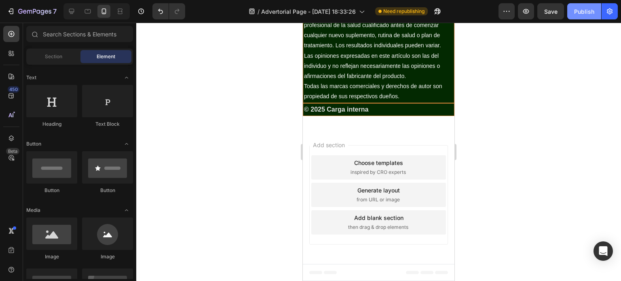
click at [580, 8] on div "Publish" at bounding box center [584, 11] width 20 height 8
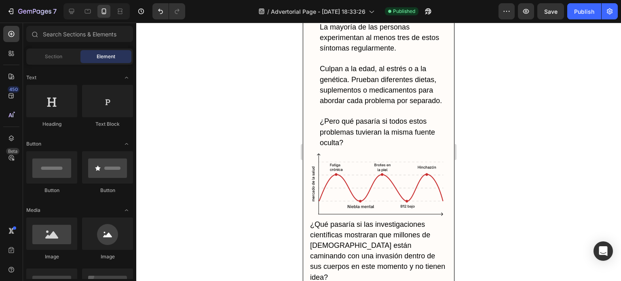
scroll to position [829, 0]
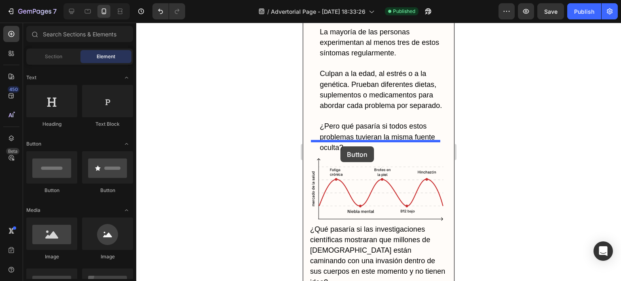
drag, startPoint x: 347, startPoint y: 208, endPoint x: 341, endPoint y: 146, distance: 62.2
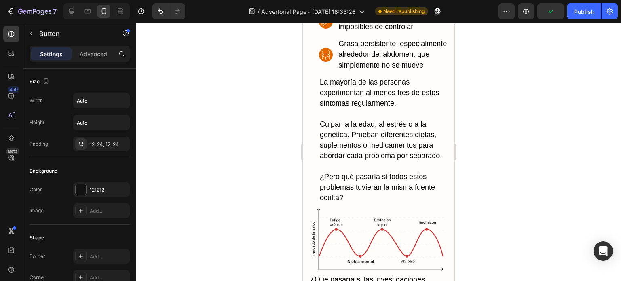
scroll to position [804, 0]
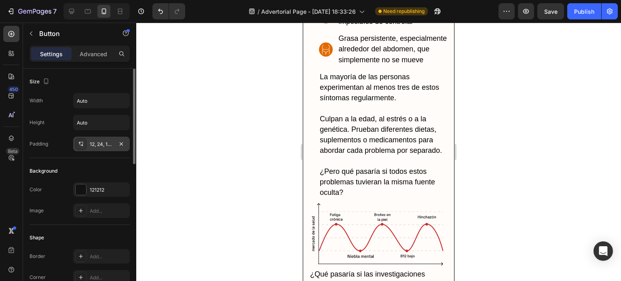
click at [97, 141] on div "12, 24, 12, 24" at bounding box center [101, 144] width 23 height 7
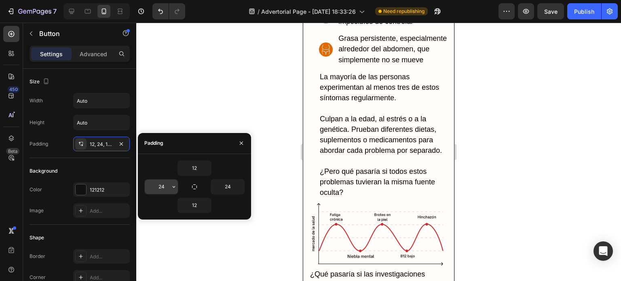
click at [161, 187] on input "24" at bounding box center [161, 187] width 33 height 15
type input "0"
click at [222, 187] on input "24" at bounding box center [227, 187] width 33 height 15
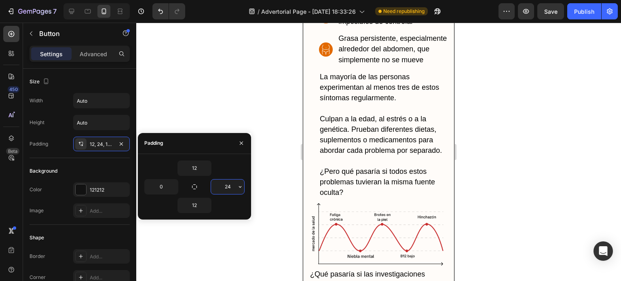
type input "0"
click at [121, 106] on button "button" at bounding box center [122, 100] width 15 height 15
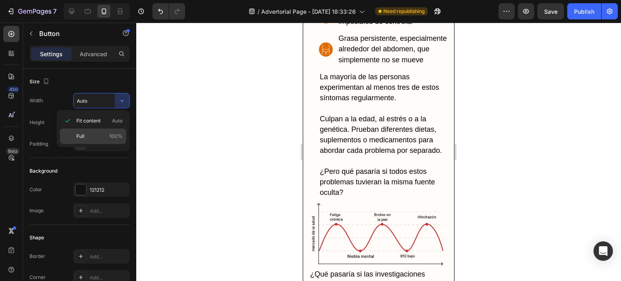
click at [94, 133] on p "Full 100%" at bounding box center [99, 136] width 46 height 7
type input "100%"
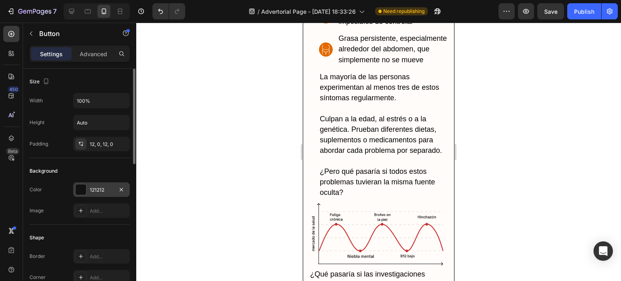
click at [107, 190] on div "121212" at bounding box center [101, 189] width 23 height 7
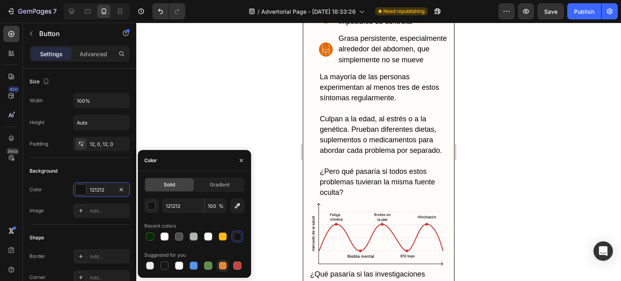
click at [222, 267] on div at bounding box center [223, 266] width 8 height 8
type input "E4893A"
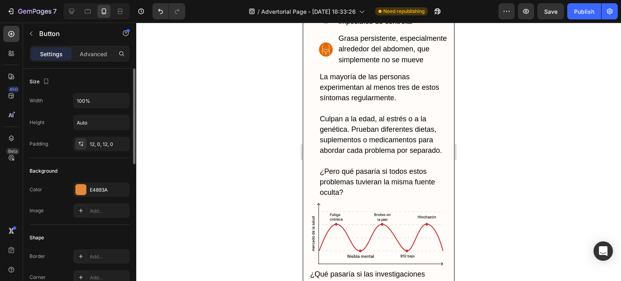
click at [61, 197] on div "Color E4893A Image Add..." at bounding box center [80, 200] width 100 height 36
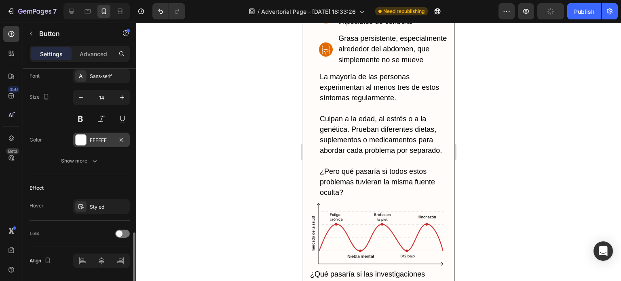
scroll to position [343, 0]
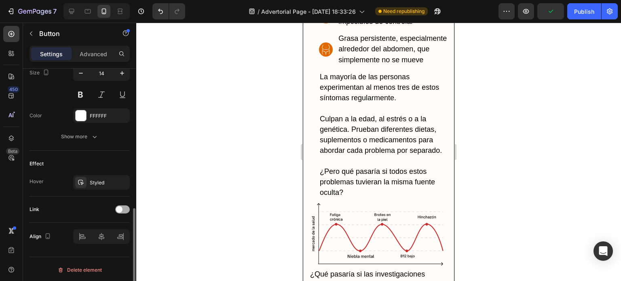
click at [123, 209] on div at bounding box center [122, 209] width 15 height 8
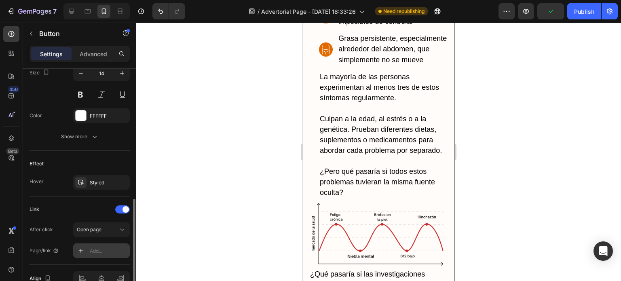
click at [95, 248] on div "Add..." at bounding box center [109, 251] width 38 height 7
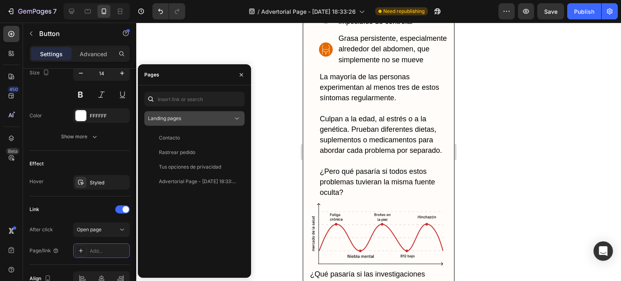
click at [182, 122] on div "Landing pages" at bounding box center [194, 118] width 93 height 8
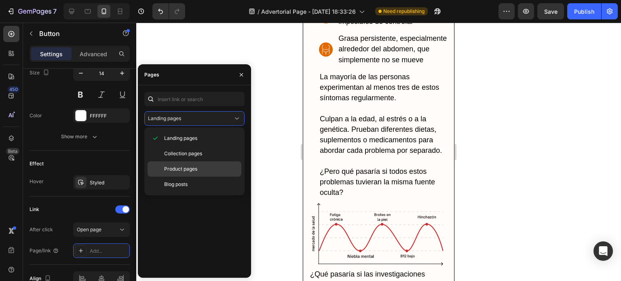
click at [193, 166] on span "Product pages" at bounding box center [180, 168] width 33 height 7
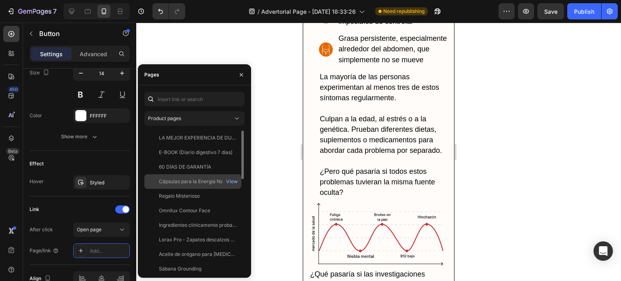
scroll to position [267, 0]
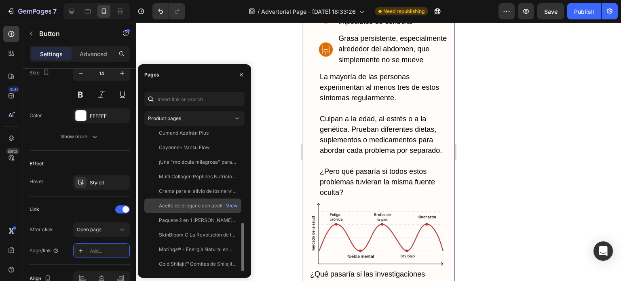
click at [194, 203] on div "Aceite de orégano con aceite de semilla negra" at bounding box center [198, 205] width 78 height 7
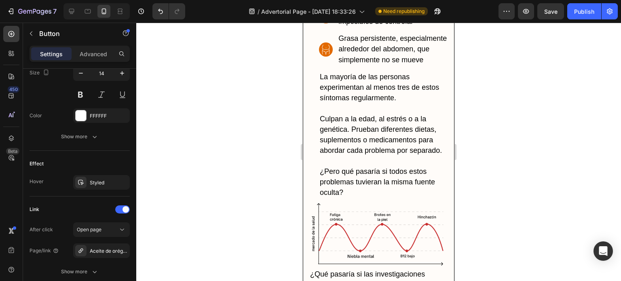
click at [228, 197] on div at bounding box center [378, 152] width 485 height 258
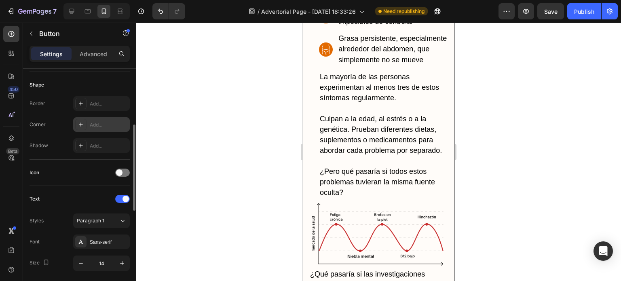
scroll to position [152, 0]
click at [96, 124] on div "Add..." at bounding box center [109, 125] width 38 height 7
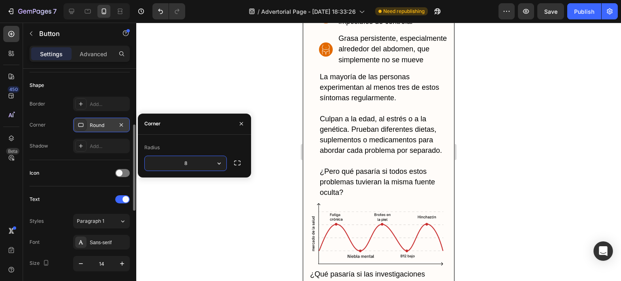
click at [60, 145] on div "Shadow Add..." at bounding box center [80, 146] width 100 height 15
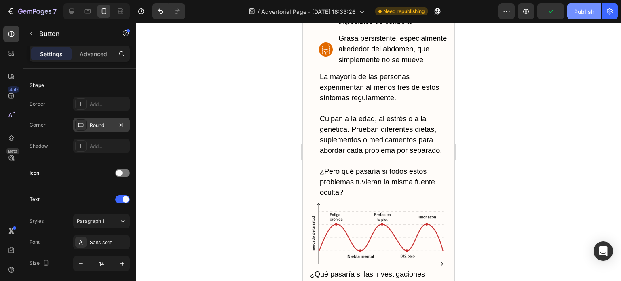
click at [587, 13] on div "Publish" at bounding box center [584, 11] width 20 height 8
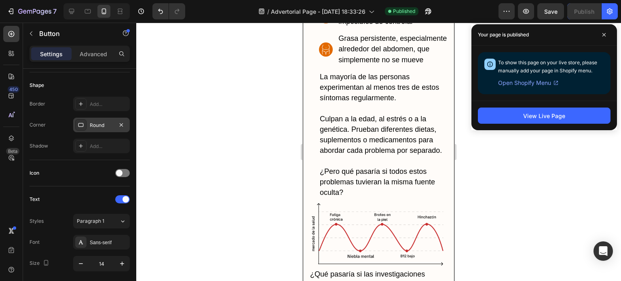
click at [225, 78] on div at bounding box center [378, 152] width 485 height 258
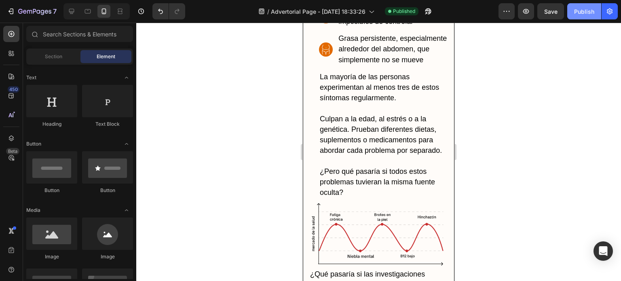
click at [574, 9] on button "Publish" at bounding box center [584, 11] width 34 height 16
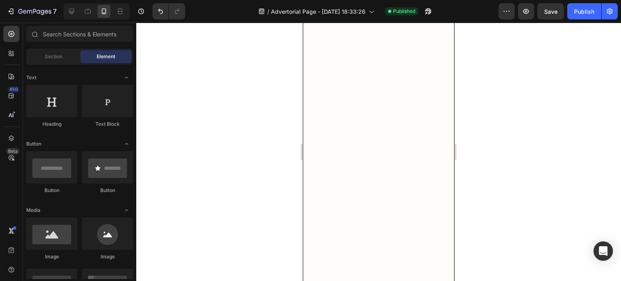
scroll to position [0, 0]
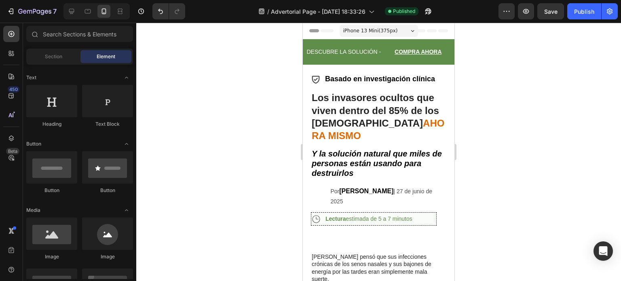
drag, startPoint x: 452, startPoint y: 58, endPoint x: 751, endPoint y: 43, distance: 299.2
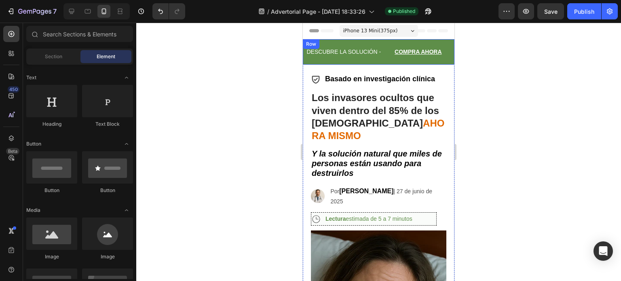
click at [378, 43] on div "DESCUBRE LA SOLUCIÓN - Text Block" at bounding box center [344, 52] width 76 height 20
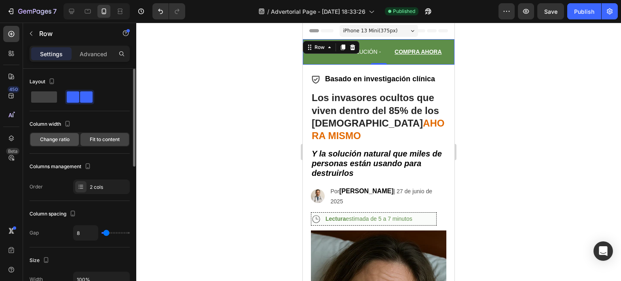
click at [57, 138] on span "Change ratio" at bounding box center [55, 139] width 30 height 7
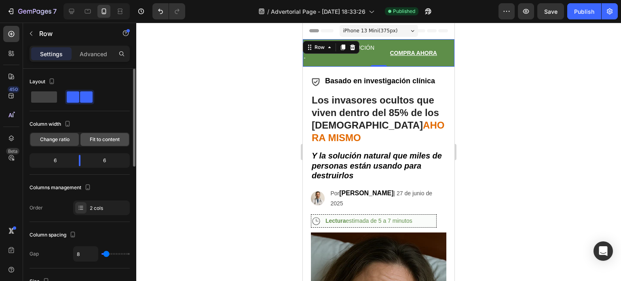
click at [97, 138] on span "Fit to content" at bounding box center [105, 139] width 30 height 7
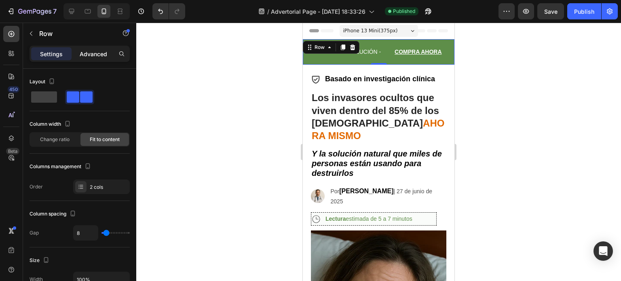
click at [104, 53] on p "Advanced" at bounding box center [94, 54] width 28 height 8
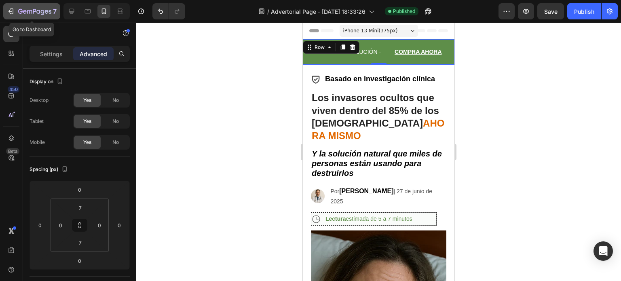
click at [16, 14] on div "7" at bounding box center [32, 11] width 50 height 10
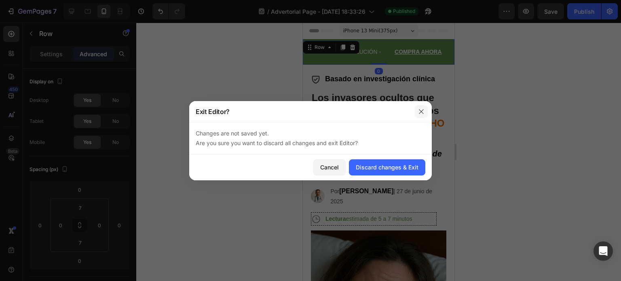
click at [421, 111] on icon "button" at bounding box center [421, 111] width 4 height 4
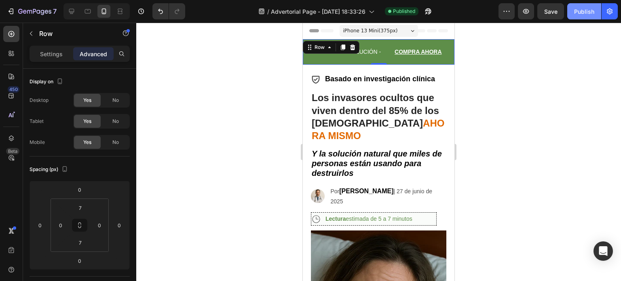
click at [581, 8] on div "Publish" at bounding box center [584, 11] width 20 height 8
